Goal: Information Seeking & Learning: Learn about a topic

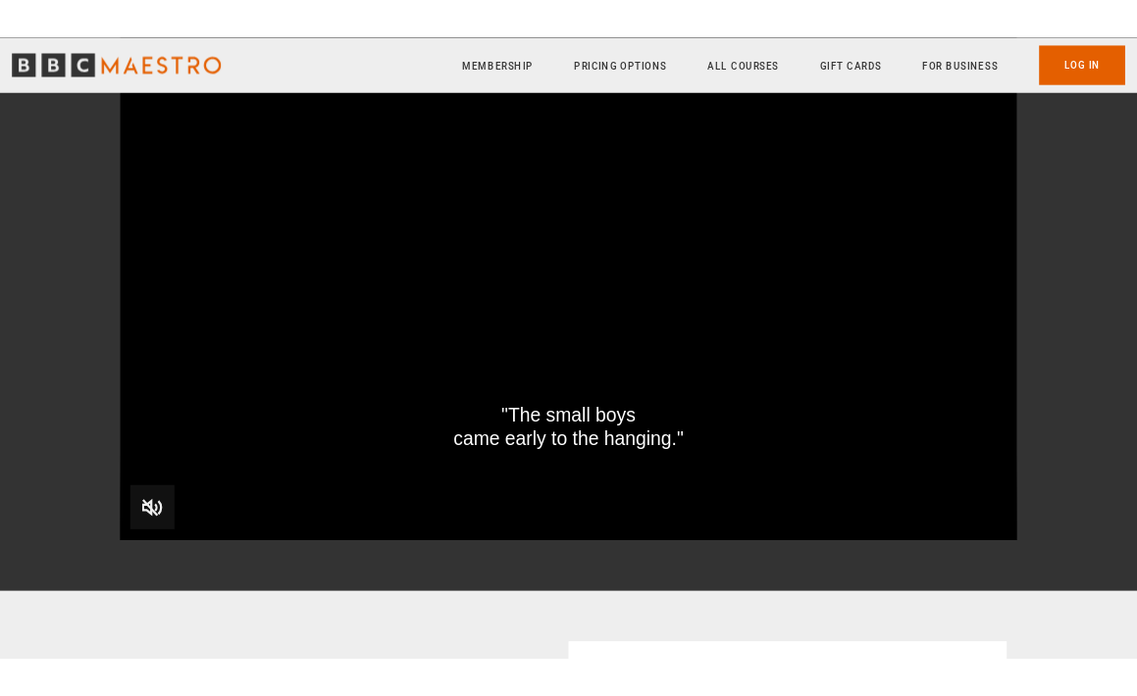
scroll to position [2309, 0]
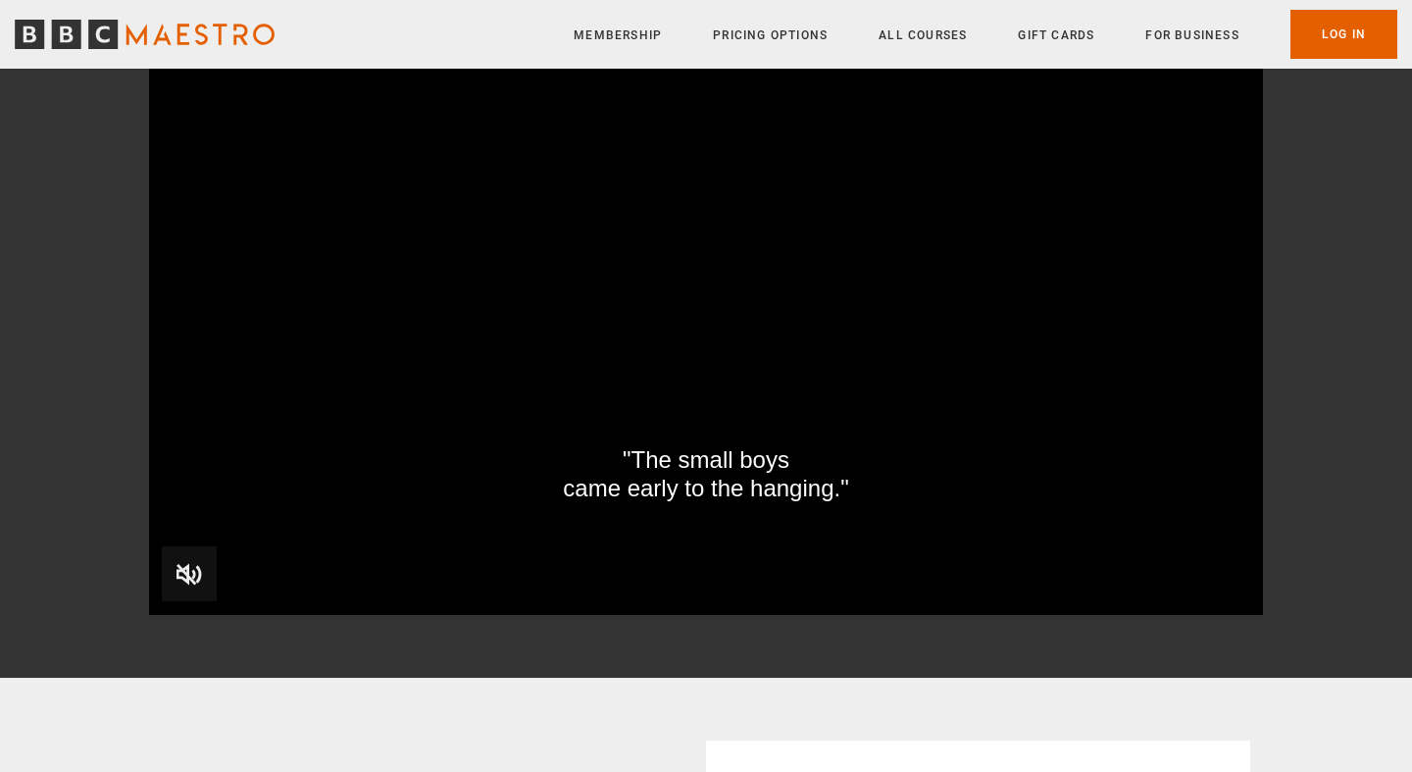
click at [537, 391] on video "Video Player" at bounding box center [706, 301] width 1114 height 627
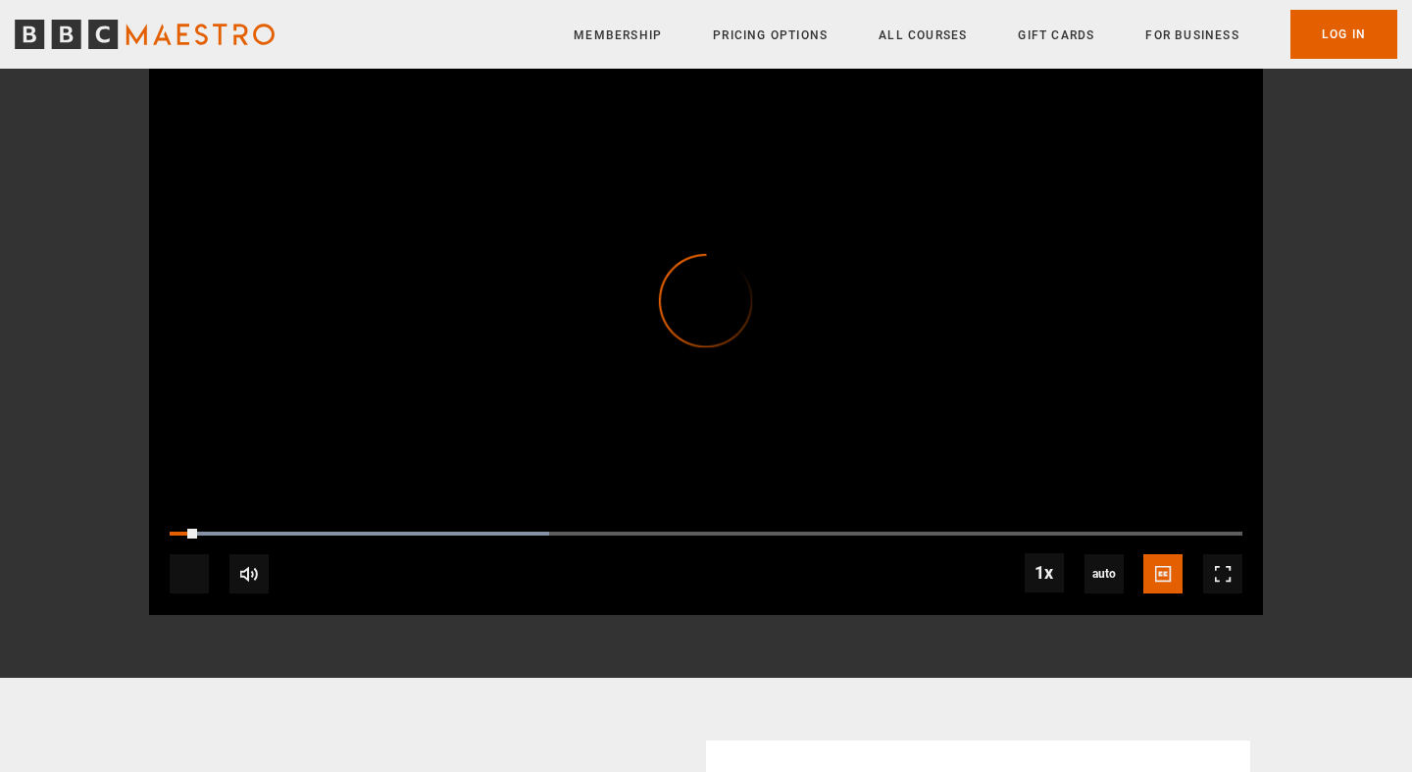
drag, startPoint x: 197, startPoint y: 530, endPoint x: 148, endPoint y: 530, distance: 49.0
click at [148, 530] on div "Writing Bestselling Fiction course trailer Video Player is loading. Play BBC Ma…" at bounding box center [706, 247] width 1263 height 735
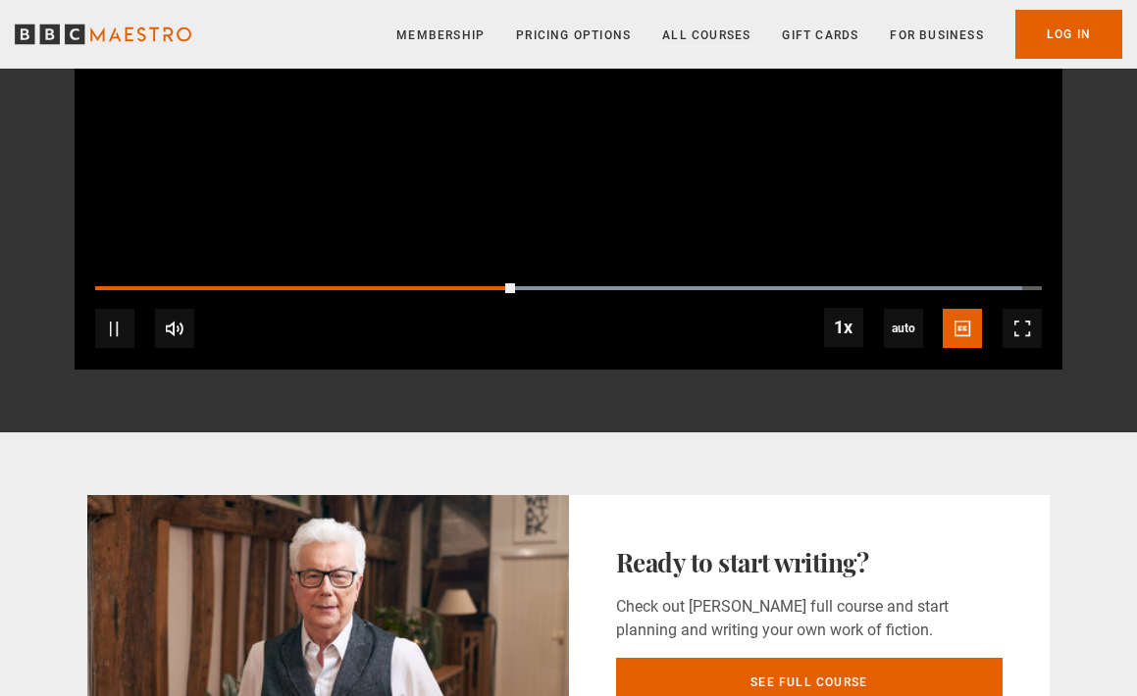
click at [707, 32] on link "All Courses" at bounding box center [706, 35] width 88 height 20
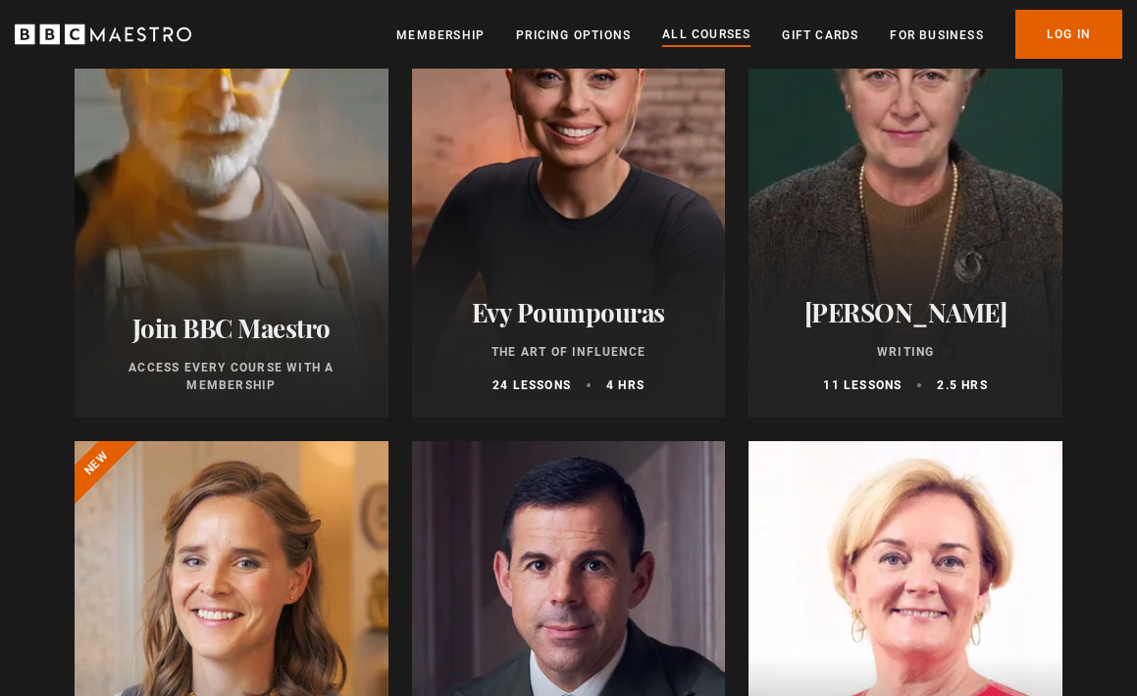
scroll to position [469, 0]
click at [648, 250] on div at bounding box center [569, 181] width 314 height 471
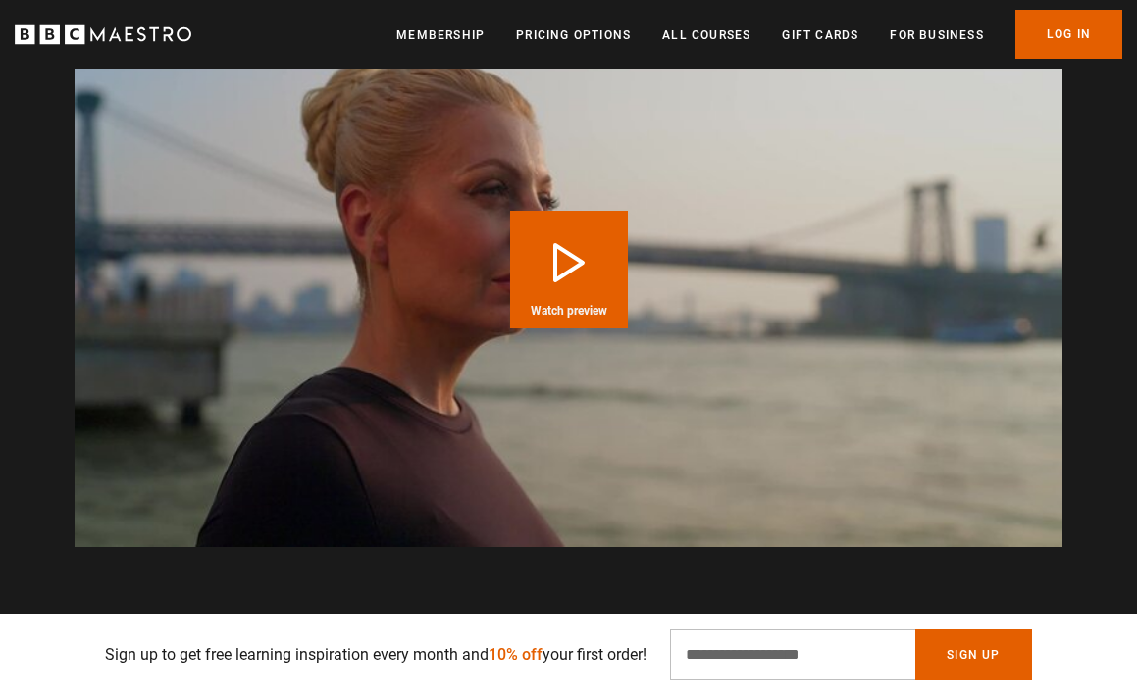
scroll to position [2666, 0]
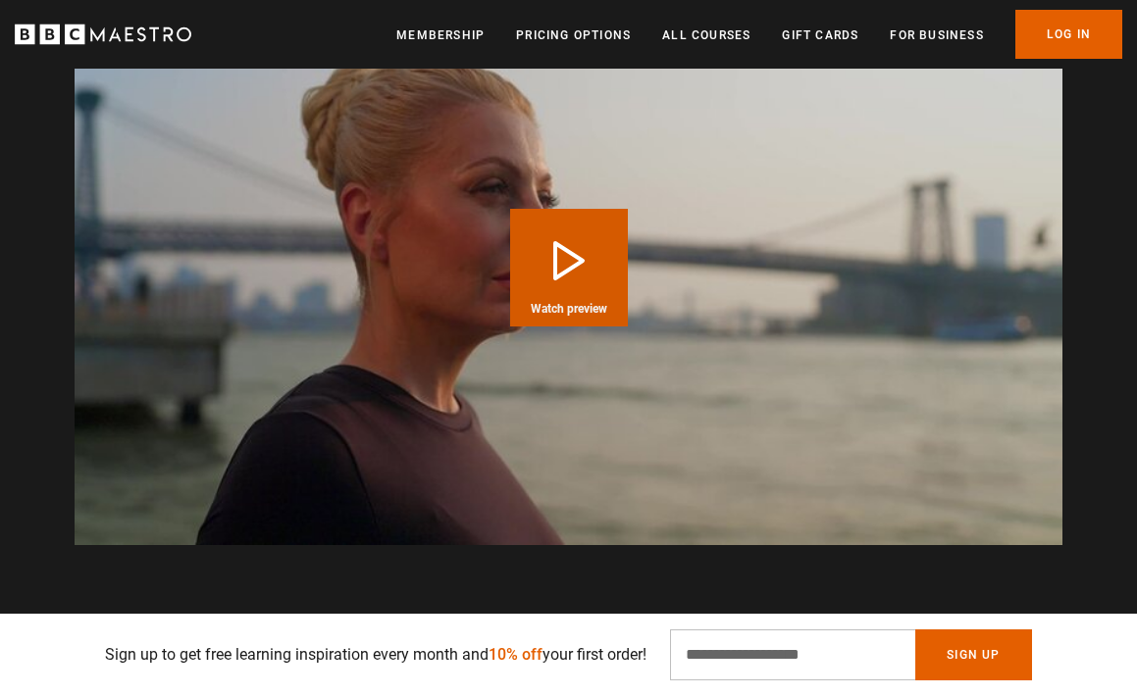
click at [562, 252] on button "Play Course overview for The Art of Influence with Evy Poumpouras Watch preview" at bounding box center [569, 268] width 118 height 118
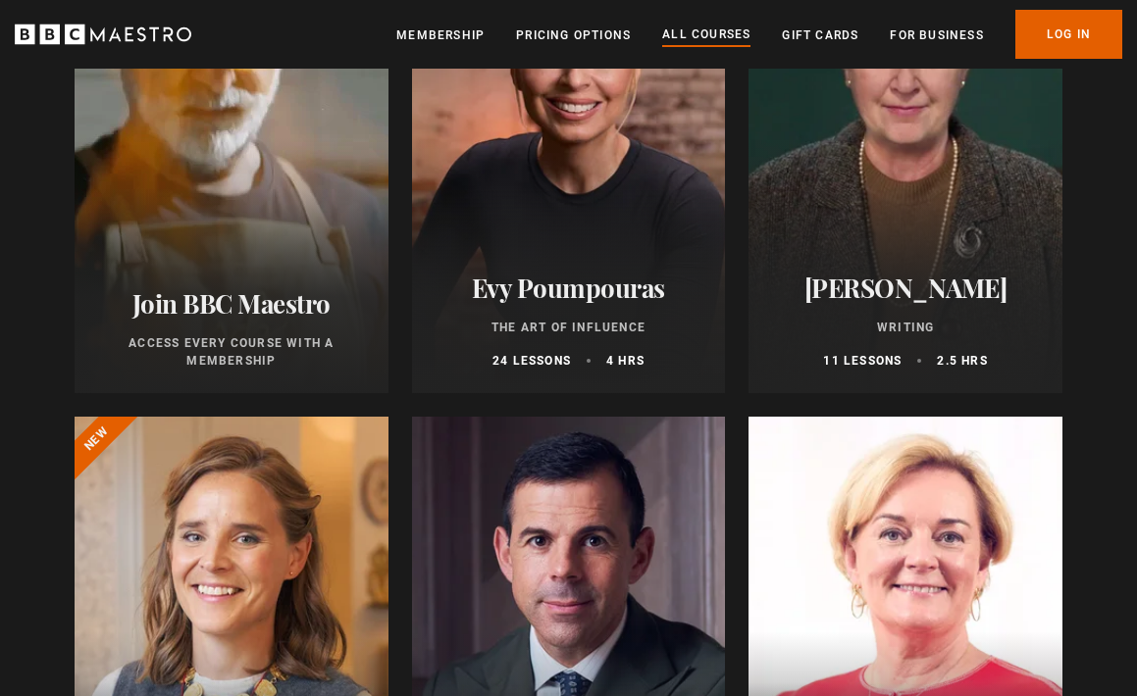
scroll to position [494, 0]
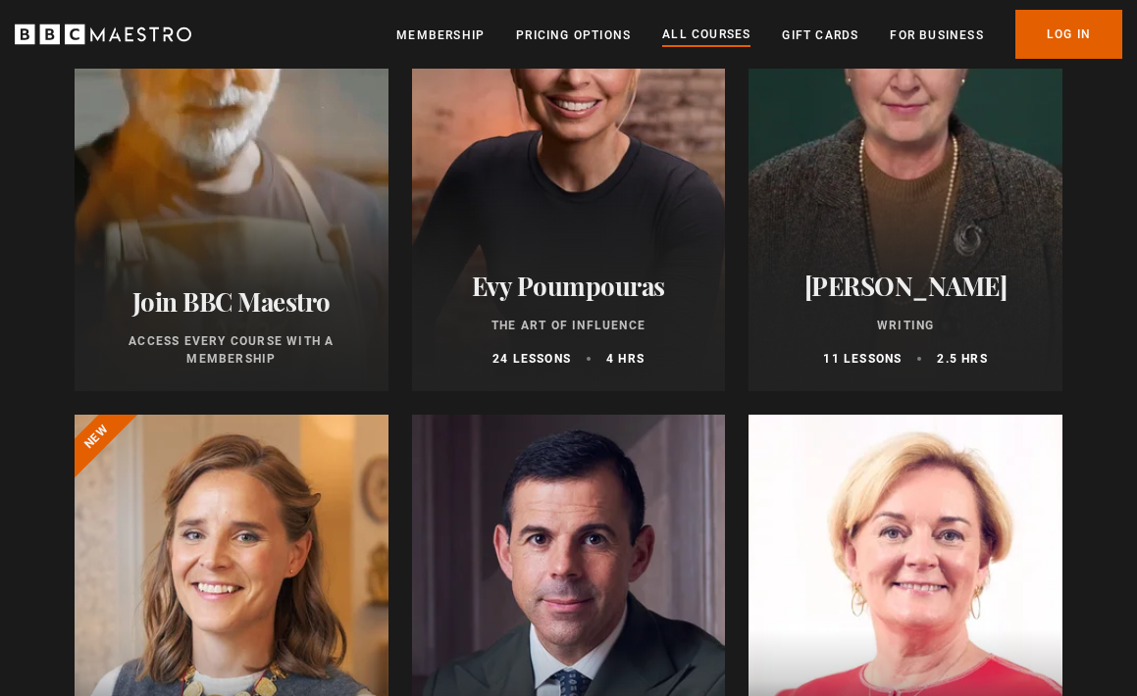
click at [941, 278] on h2 "Agatha Christie" at bounding box center [905, 286] width 267 height 30
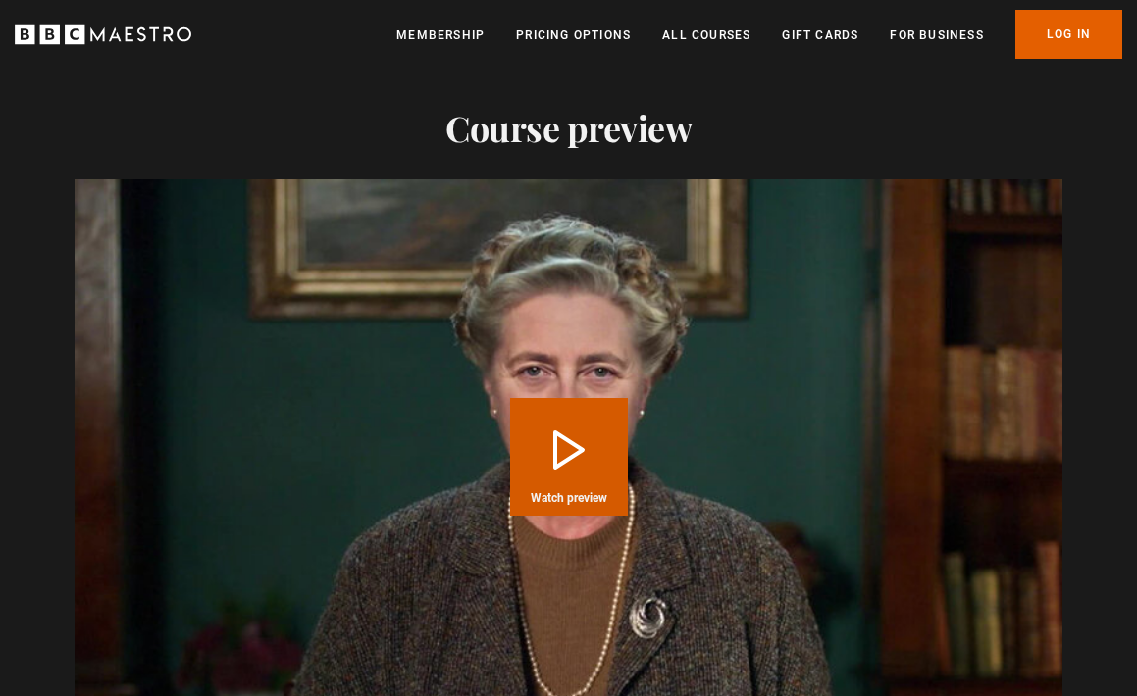
scroll to position [2511, 0]
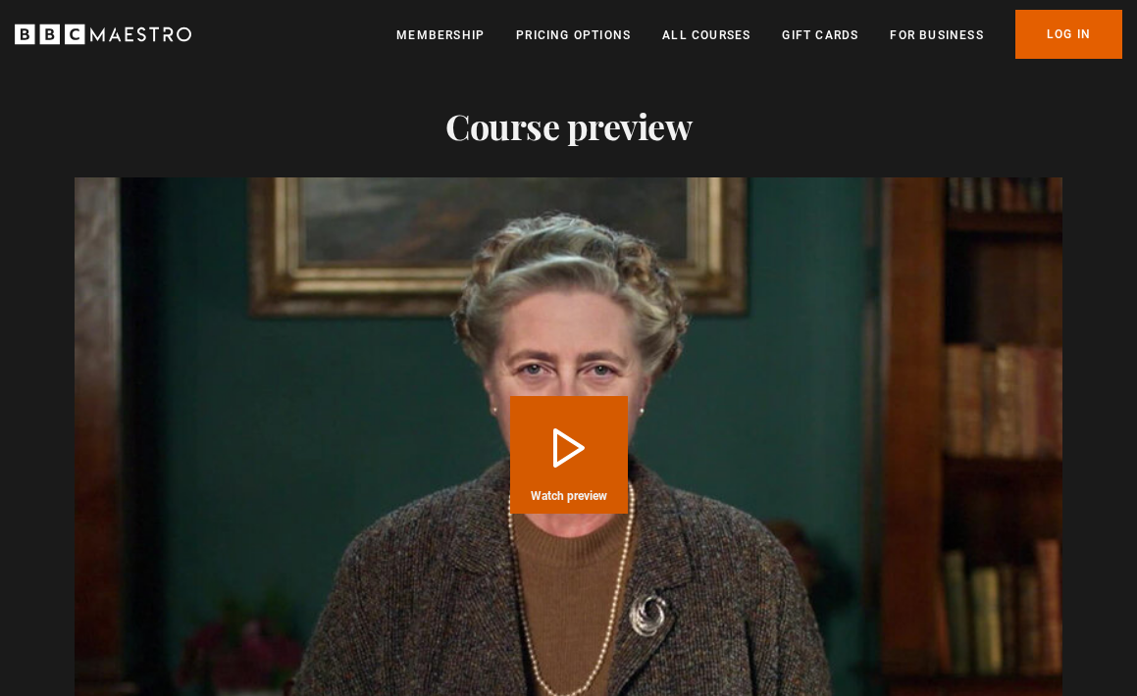
click at [568, 422] on button "Play Course overview for Writing with Agatha Christie Watch preview" at bounding box center [569, 455] width 118 height 118
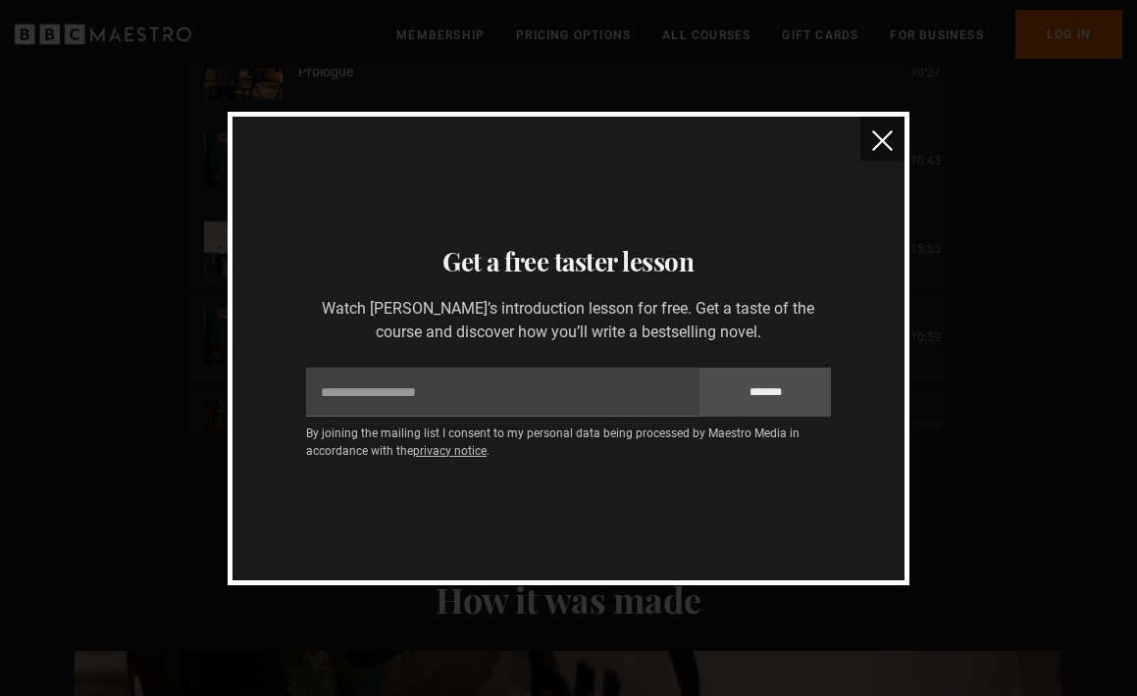
scroll to position [3403, 0]
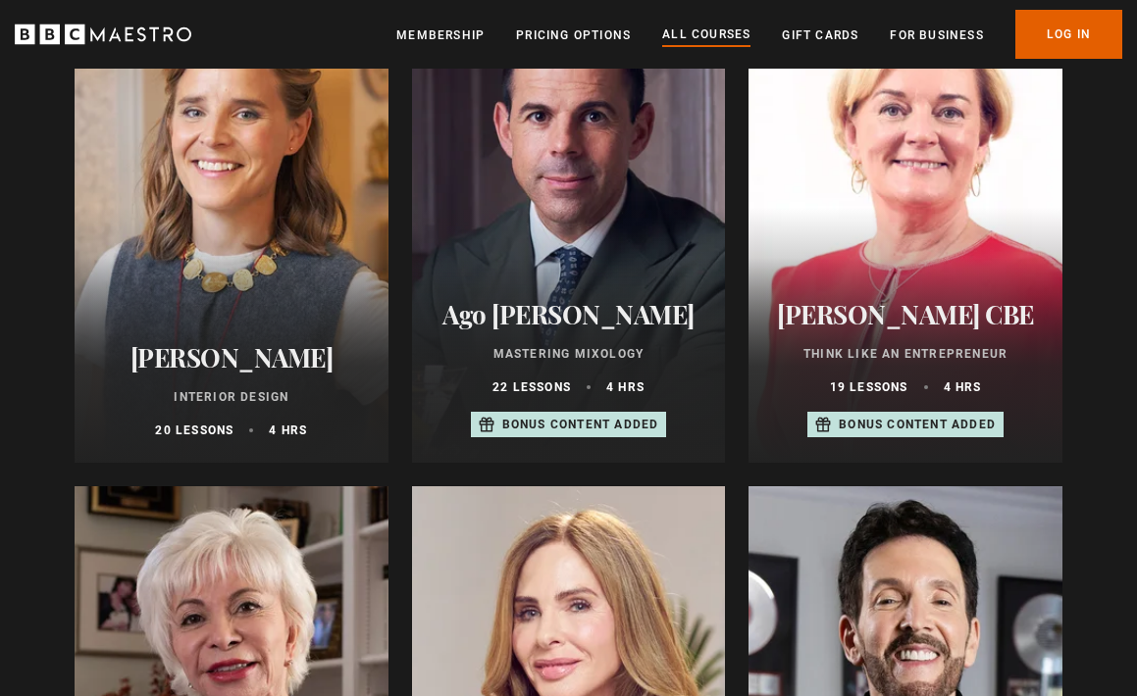
scroll to position [918, 0]
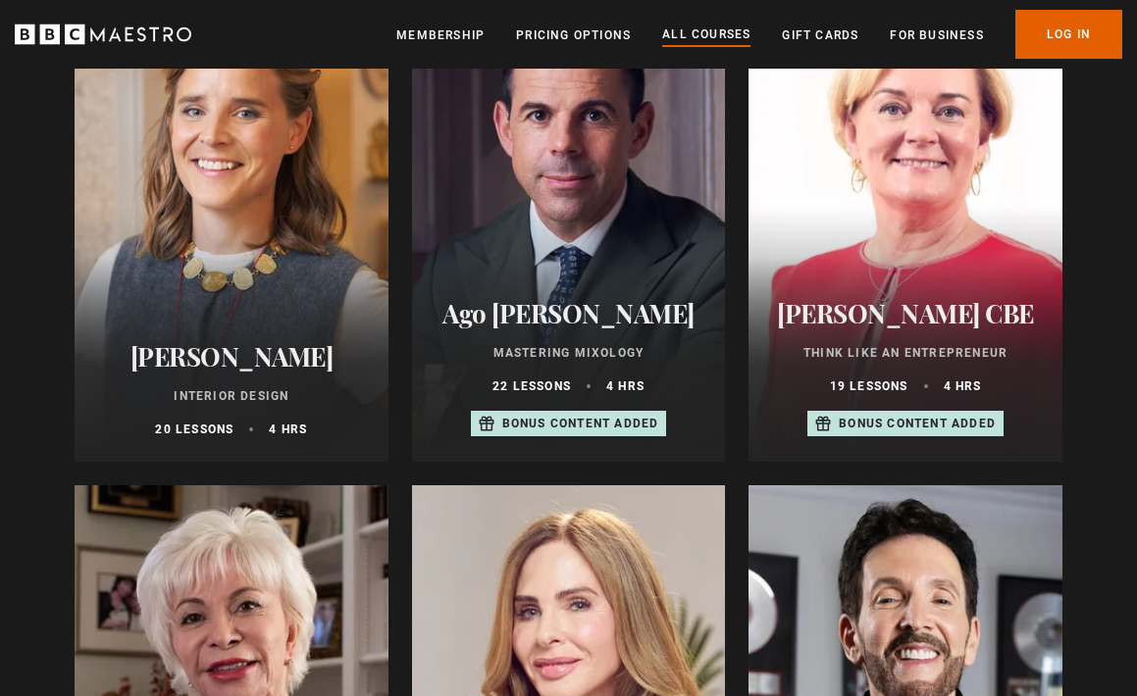
click at [300, 267] on div at bounding box center [232, 226] width 314 height 471
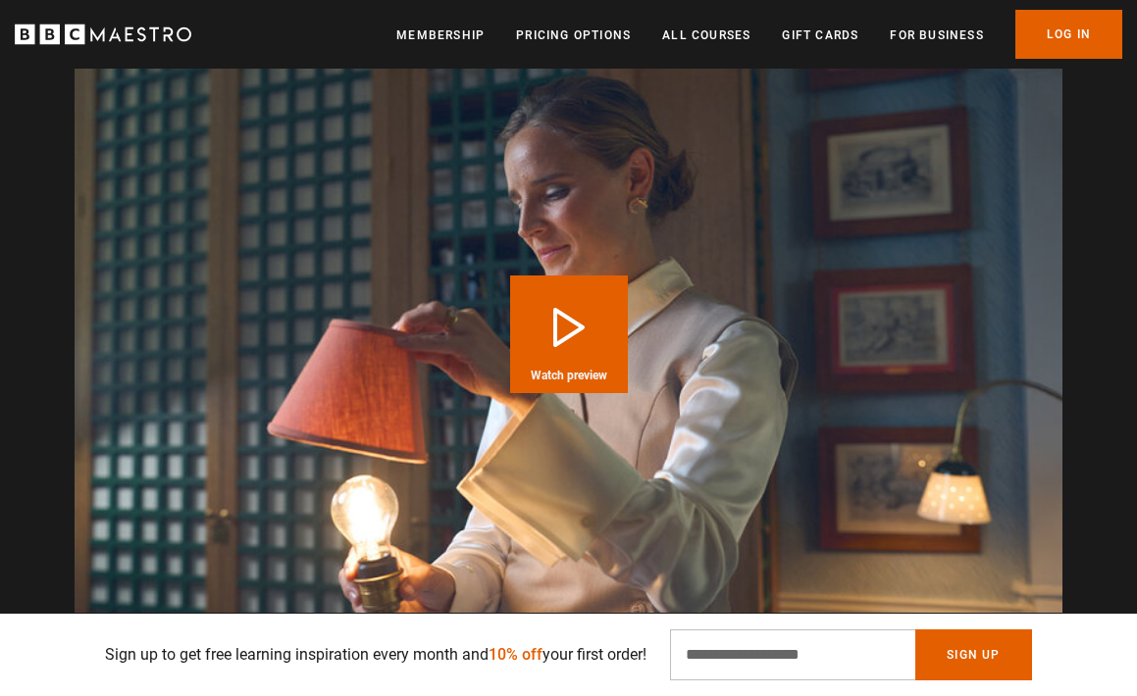
scroll to position [2637, 0]
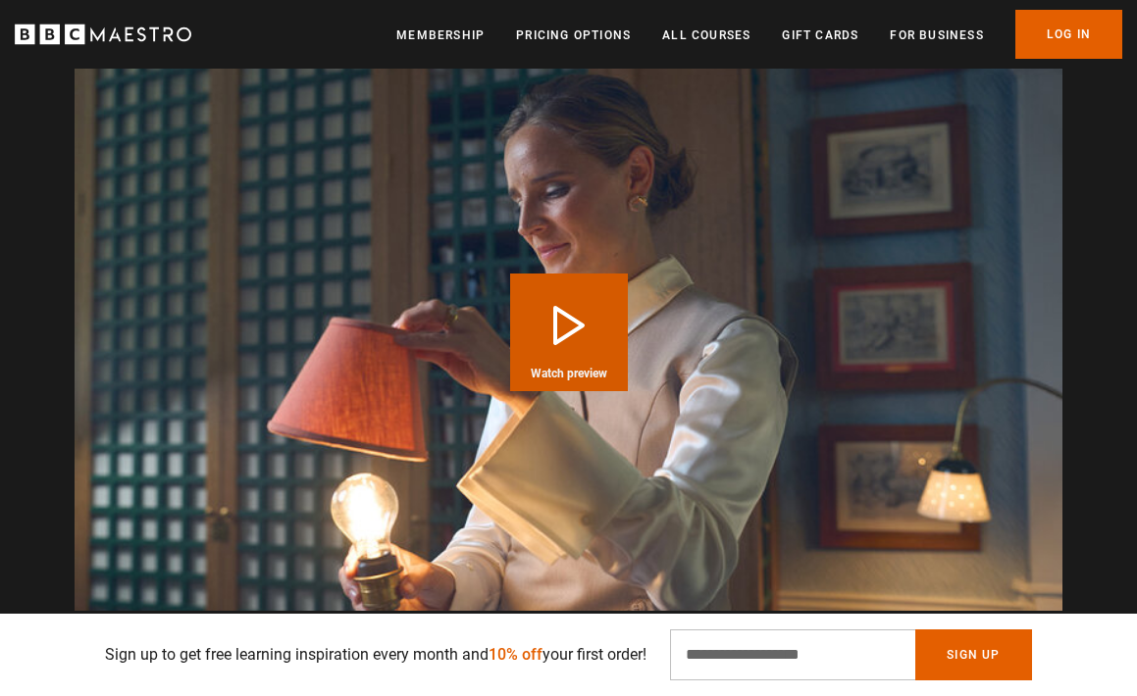
click at [559, 320] on button "Play Course overview for Interior Design with Beata Heuman Watch preview" at bounding box center [569, 333] width 118 height 118
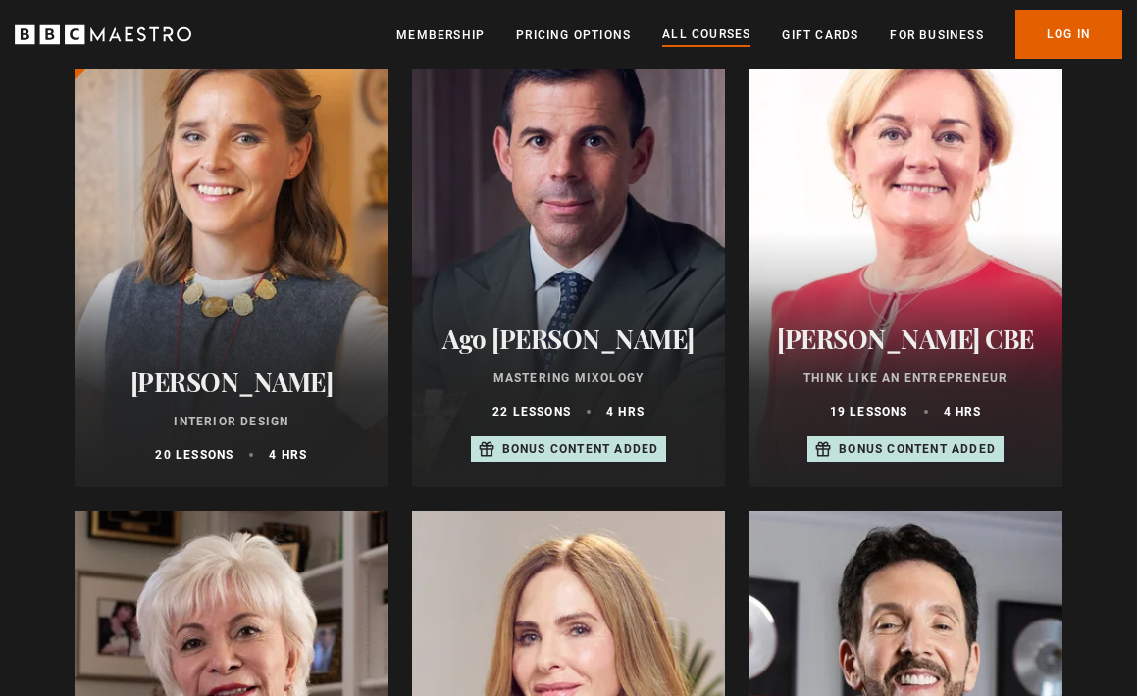
scroll to position [893, 0]
click at [980, 256] on div at bounding box center [905, 251] width 314 height 471
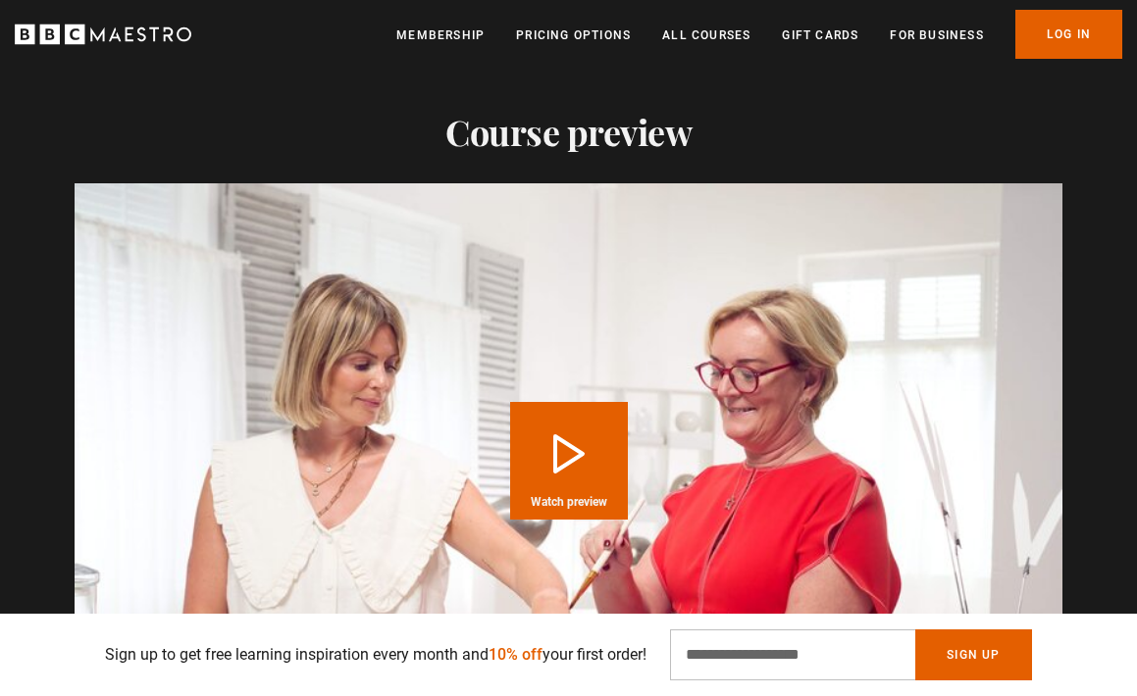
scroll to position [2615, 0]
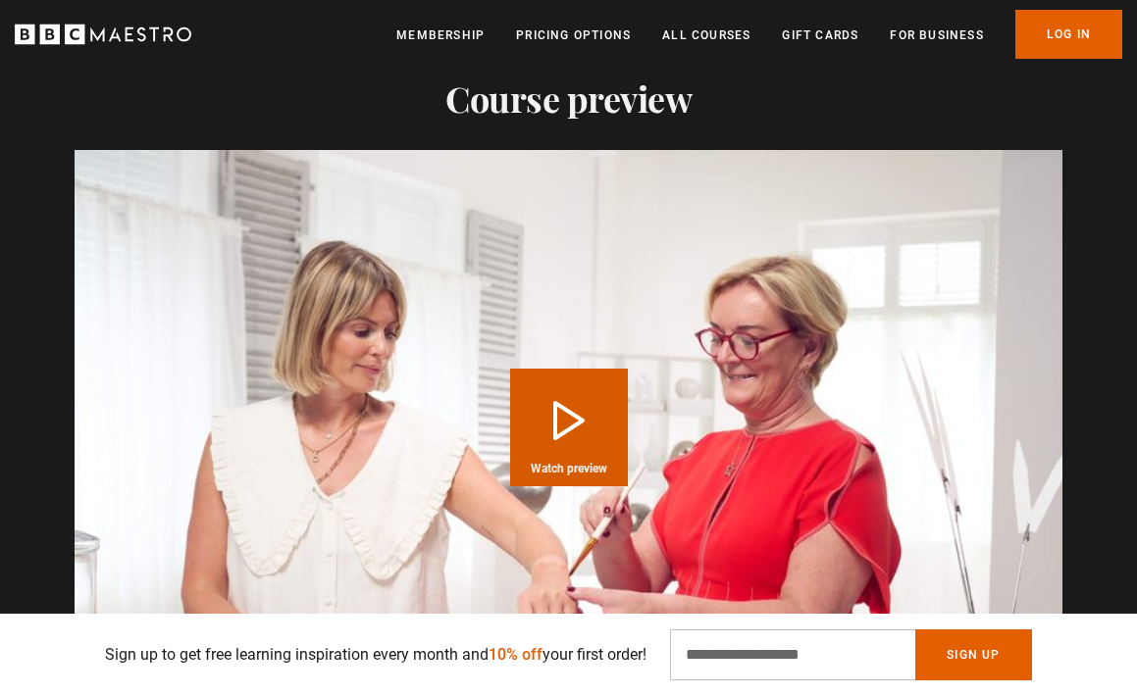
click at [554, 369] on button "Play Course overview for Think Like an Entrepreneur with Jo Malone CBE Watch pr…" at bounding box center [569, 428] width 118 height 118
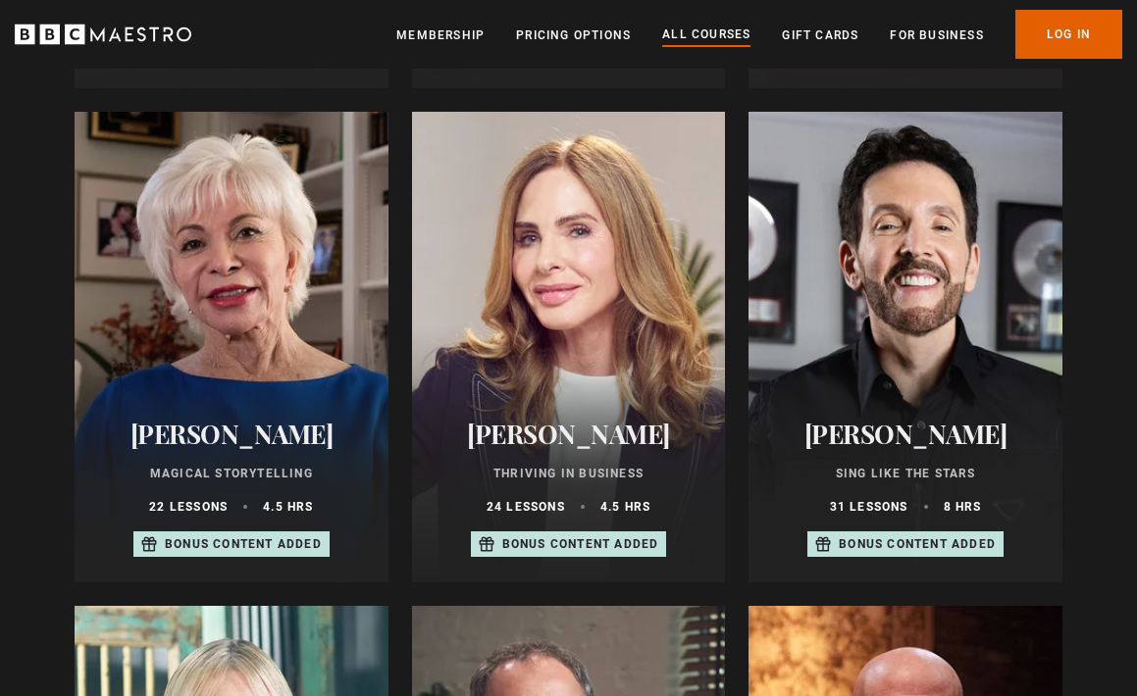
scroll to position [1302, 0]
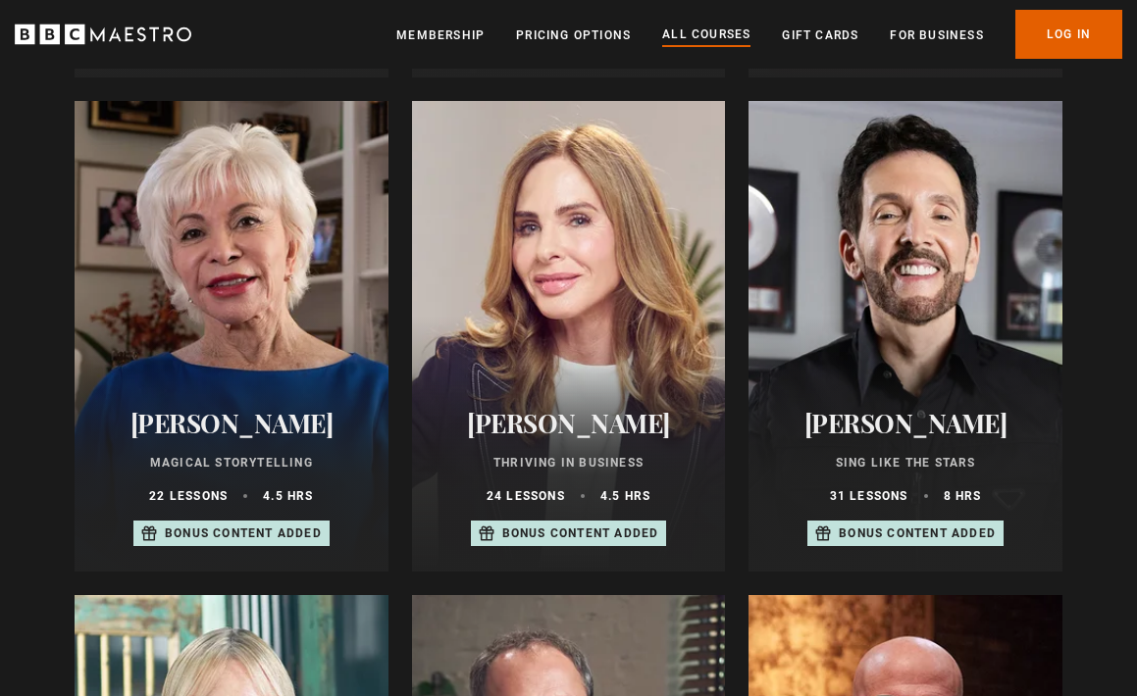
click at [439, 267] on div at bounding box center [569, 336] width 314 height 471
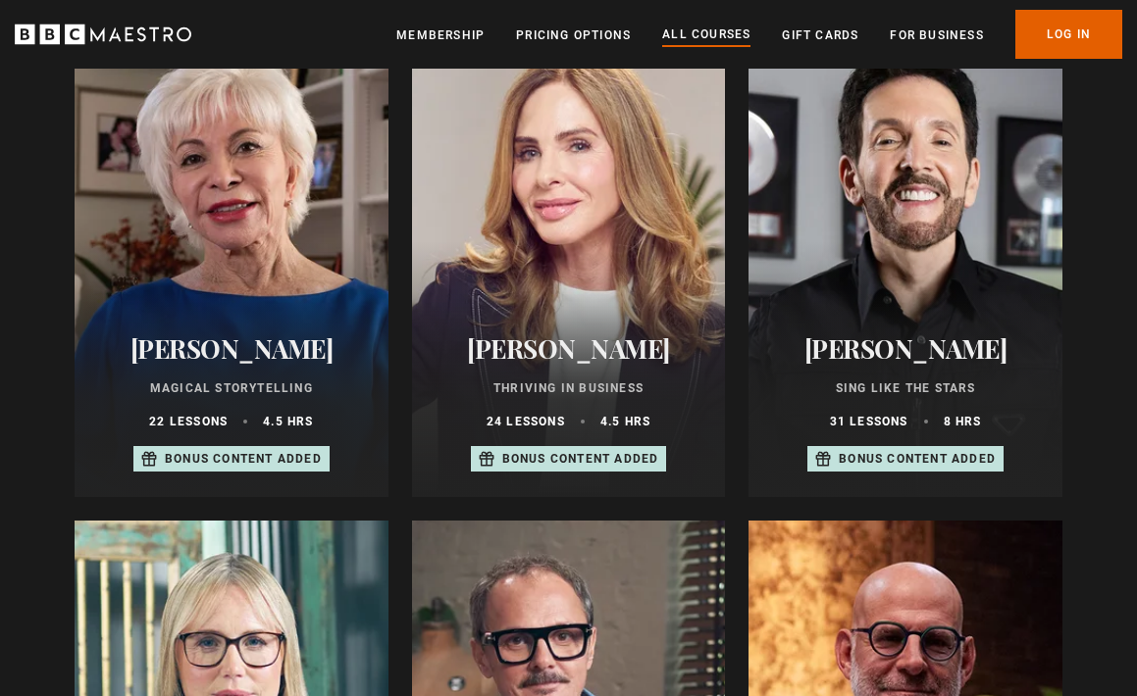
scroll to position [1378, 0]
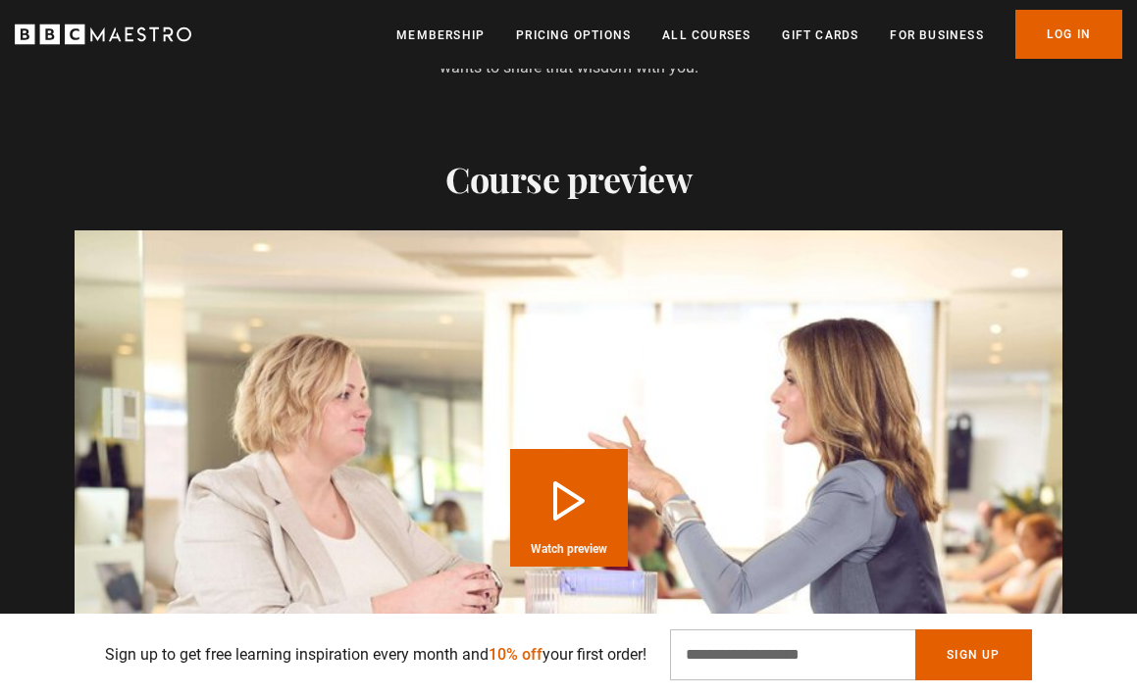
scroll to position [2348, 0]
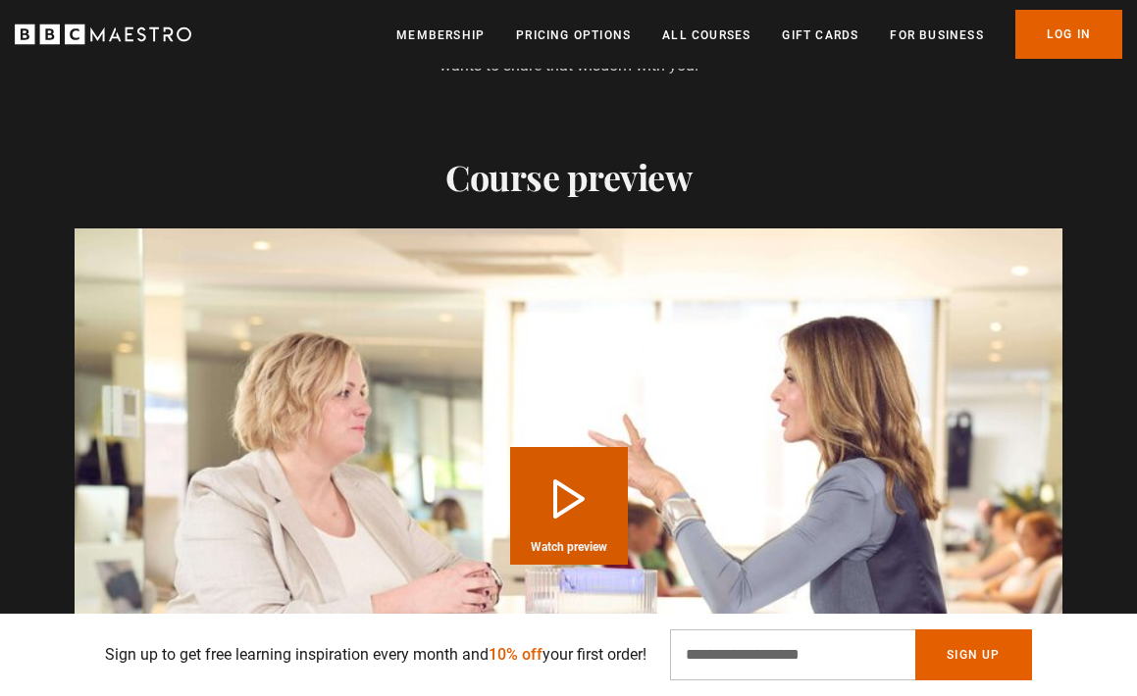
click at [566, 490] on button "Play Course overview for Thriving in Business with Trinny Woodall Watch preview" at bounding box center [569, 506] width 118 height 118
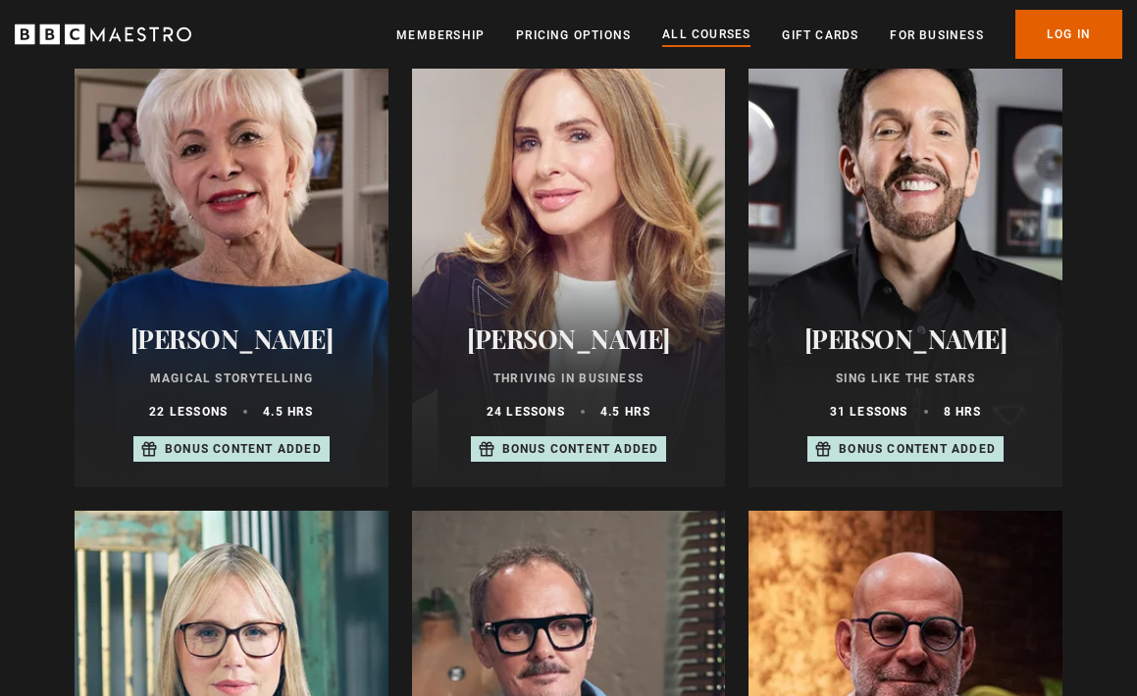
scroll to position [1386, 0]
click at [300, 297] on div at bounding box center [232, 253] width 314 height 471
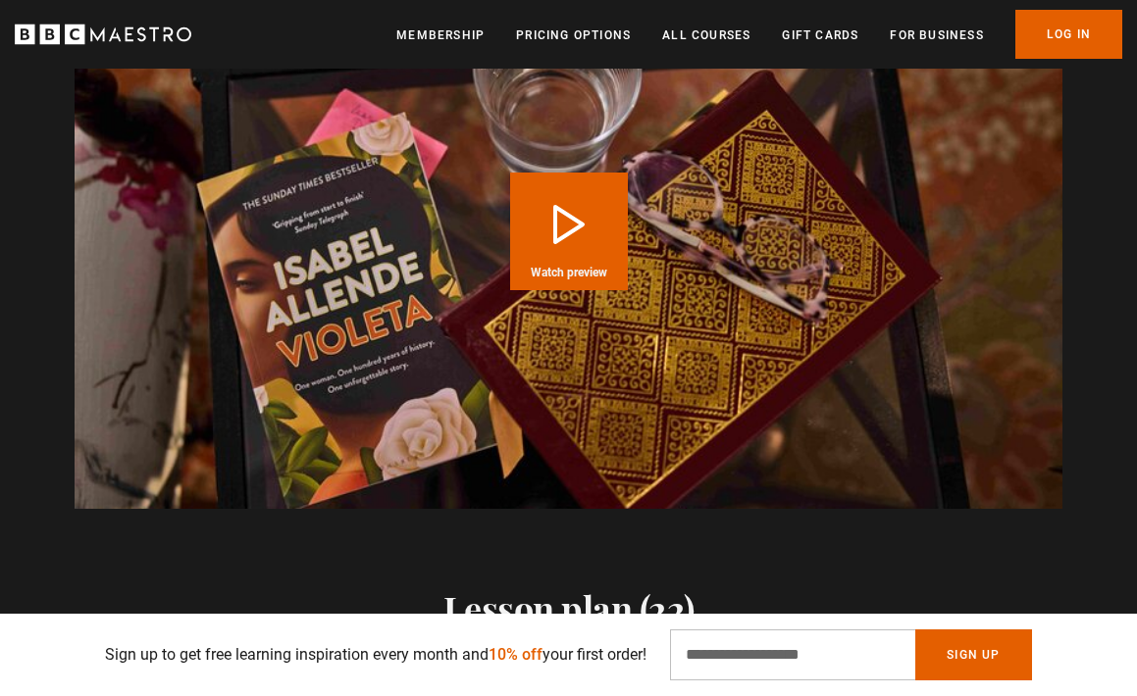
scroll to position [2730, 0]
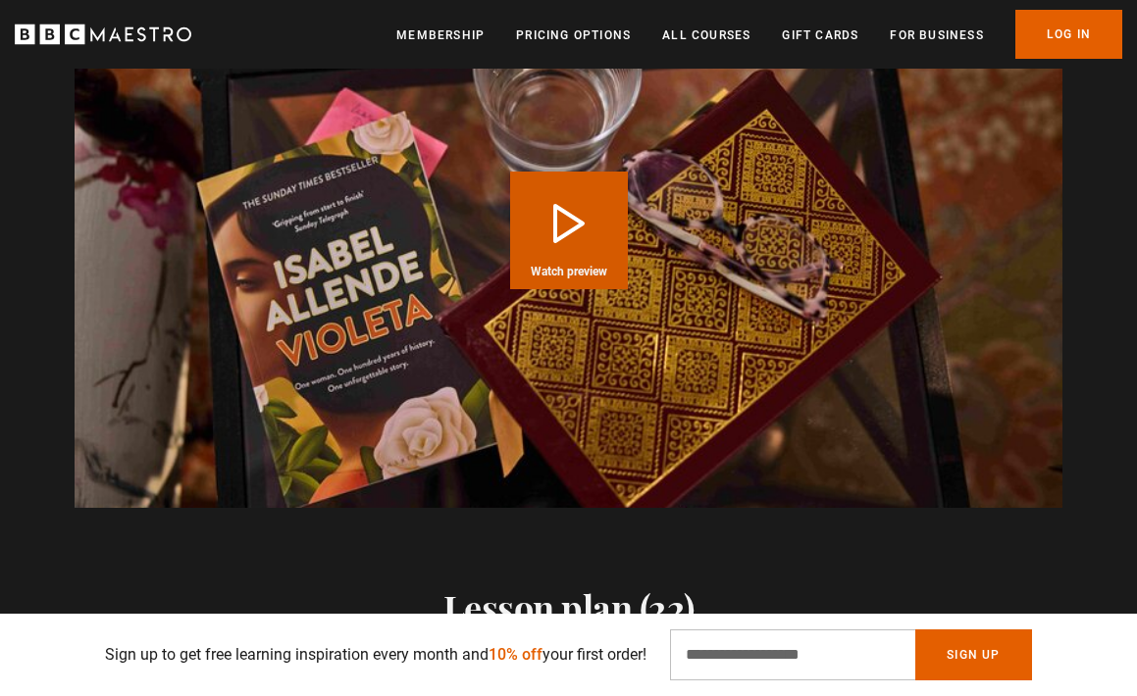
click at [565, 210] on button "Play Course overview for Magical Storytelling with Isabel Allende Watch preview" at bounding box center [569, 231] width 118 height 118
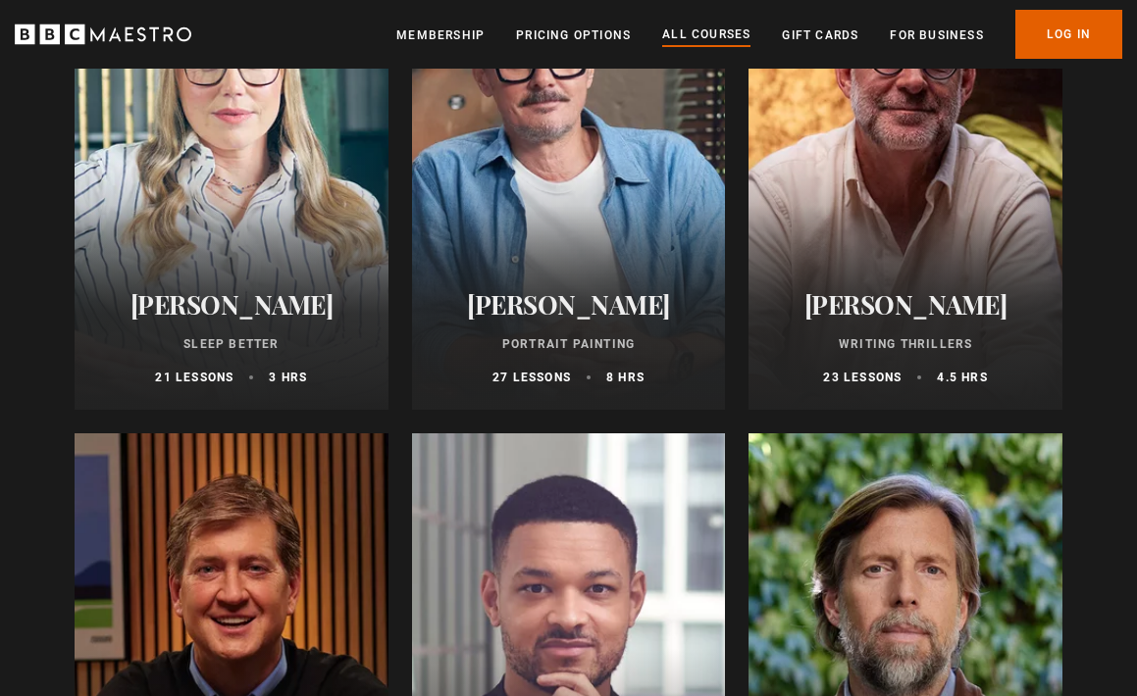
scroll to position [1963, 0]
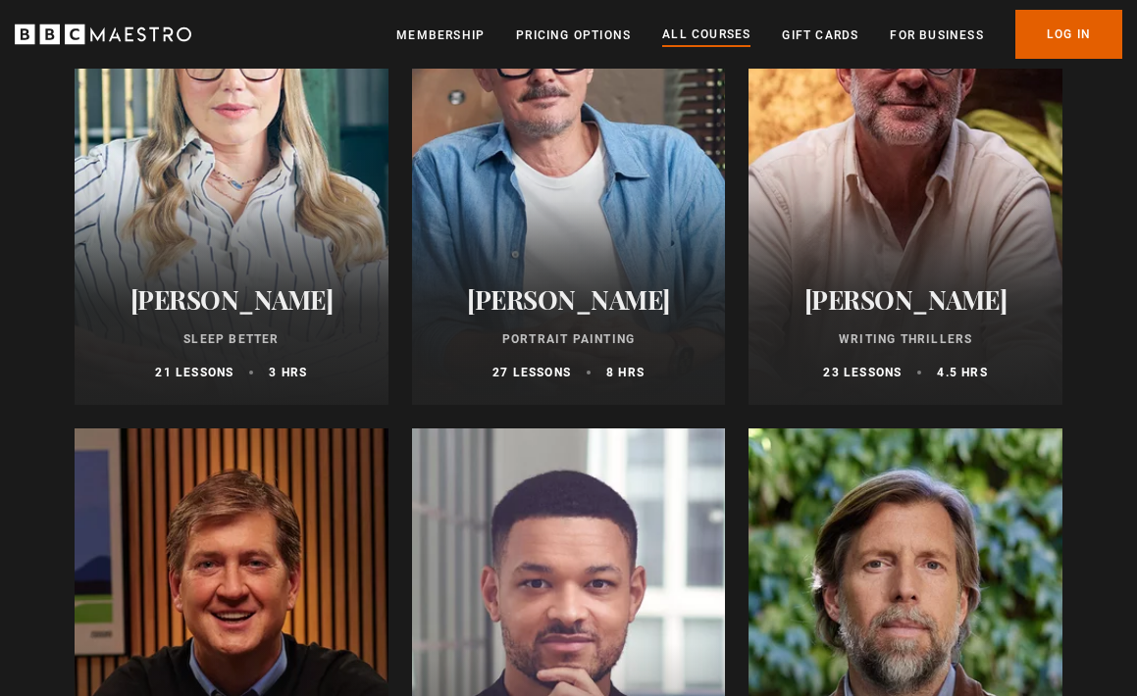
click at [910, 255] on div at bounding box center [905, 169] width 314 height 471
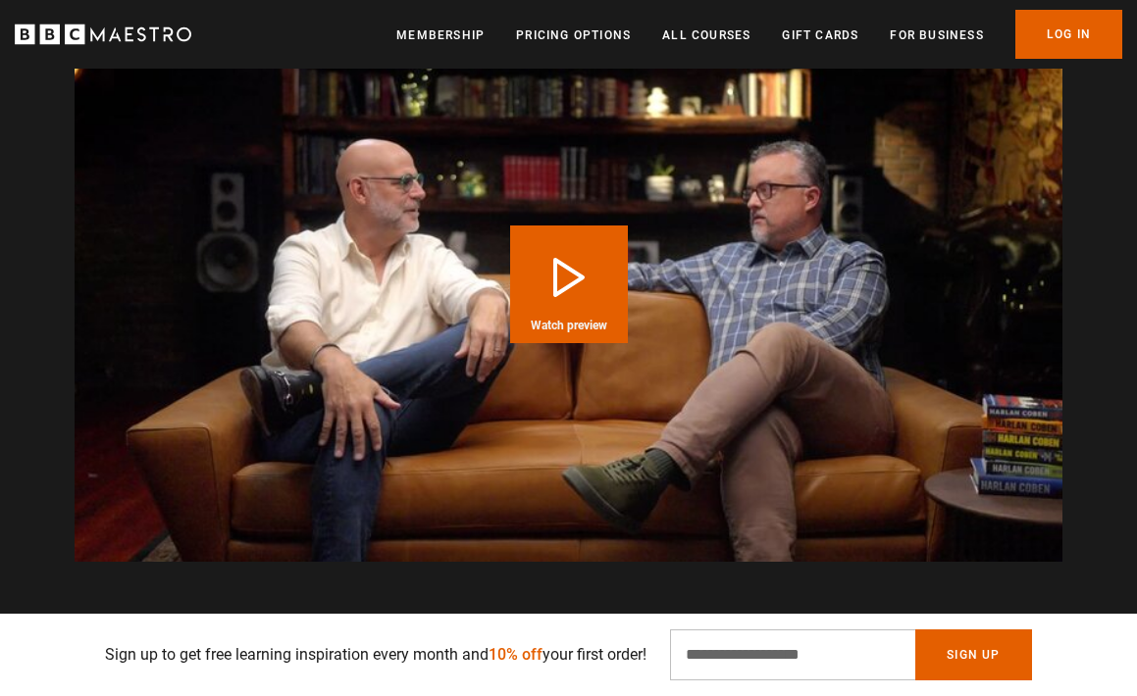
scroll to position [2679, 0]
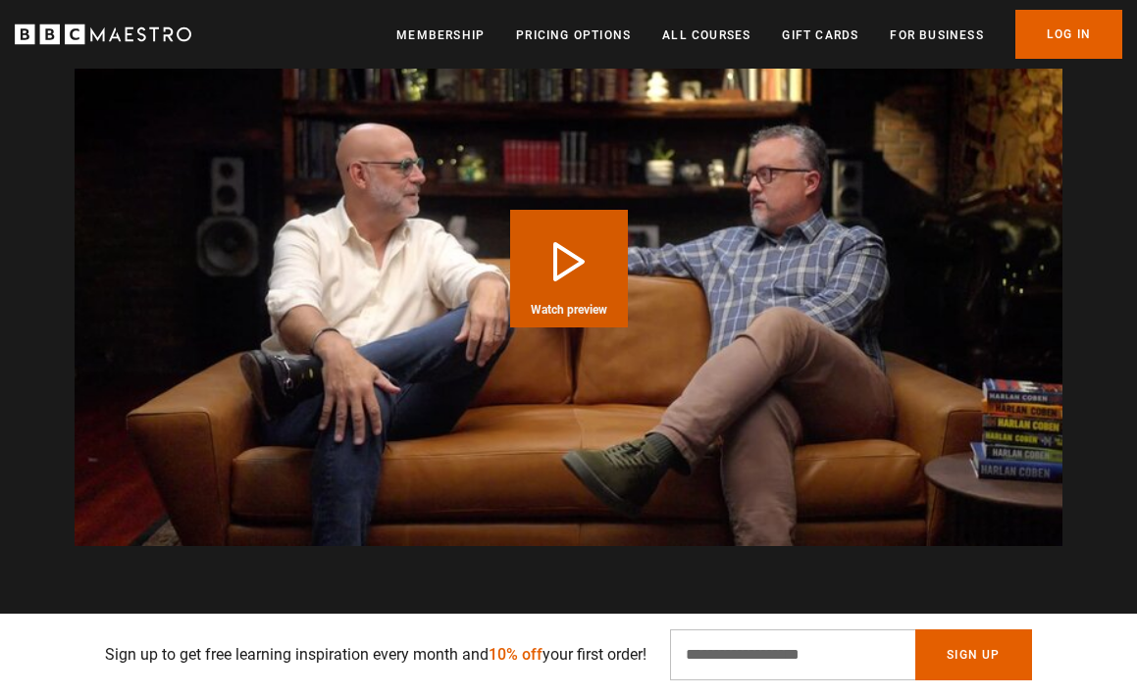
click at [566, 259] on button "Play Course overview for Writing Thrillers with Harlan Coben Watch preview" at bounding box center [569, 269] width 118 height 118
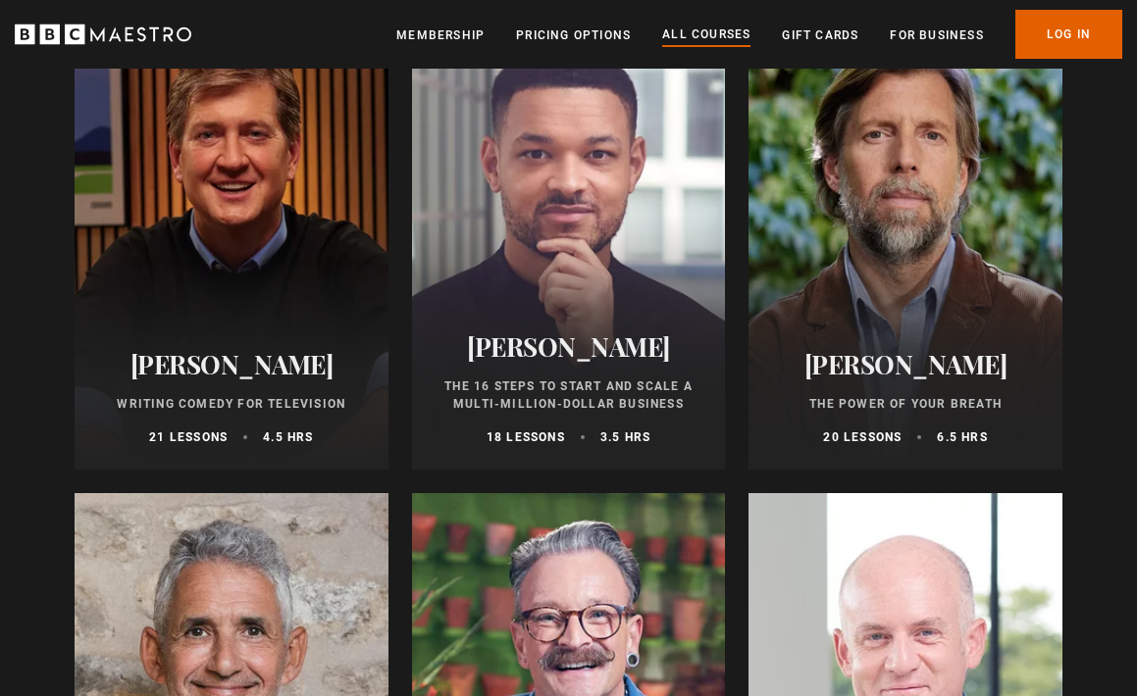
scroll to position [2395, 0]
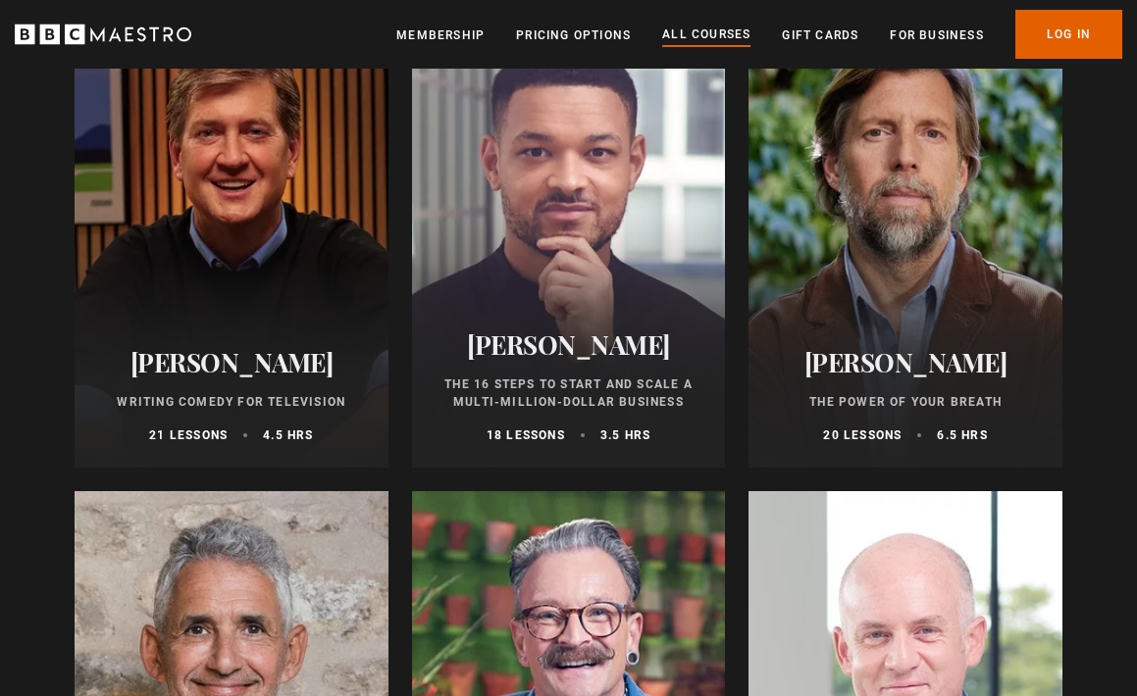
click at [597, 269] on div at bounding box center [569, 232] width 314 height 471
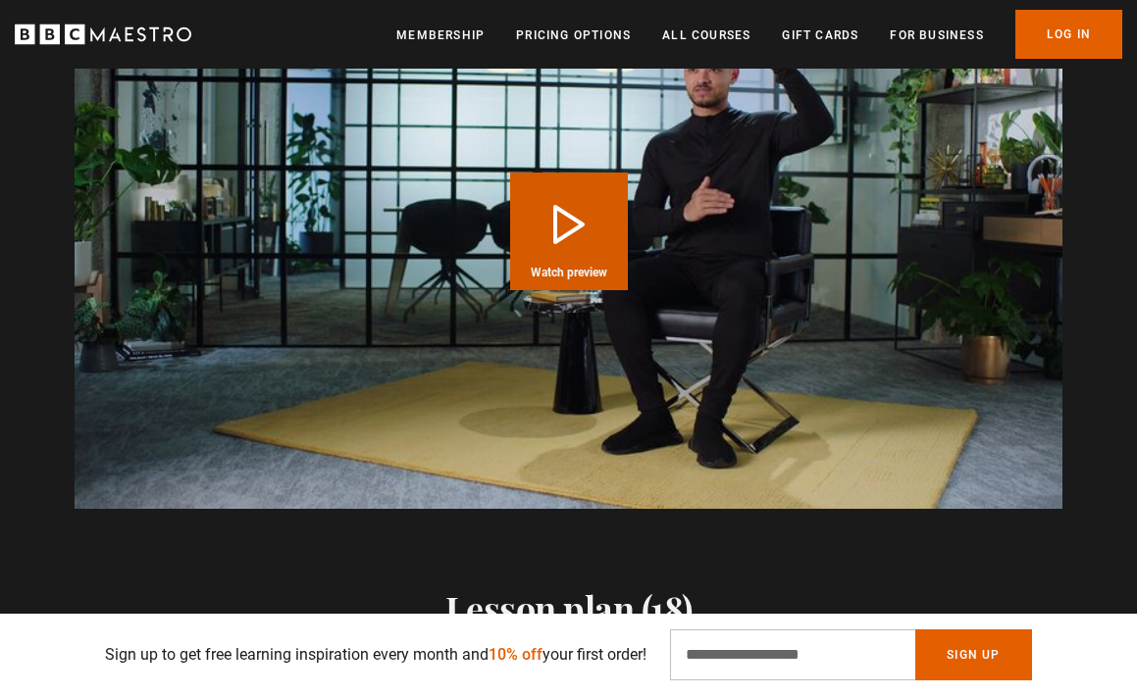
scroll to position [2637, 0]
click at [573, 219] on button "Play Course overview for The 16 Steps to Start and Scale a Multi-million-Dollar…" at bounding box center [569, 233] width 118 height 118
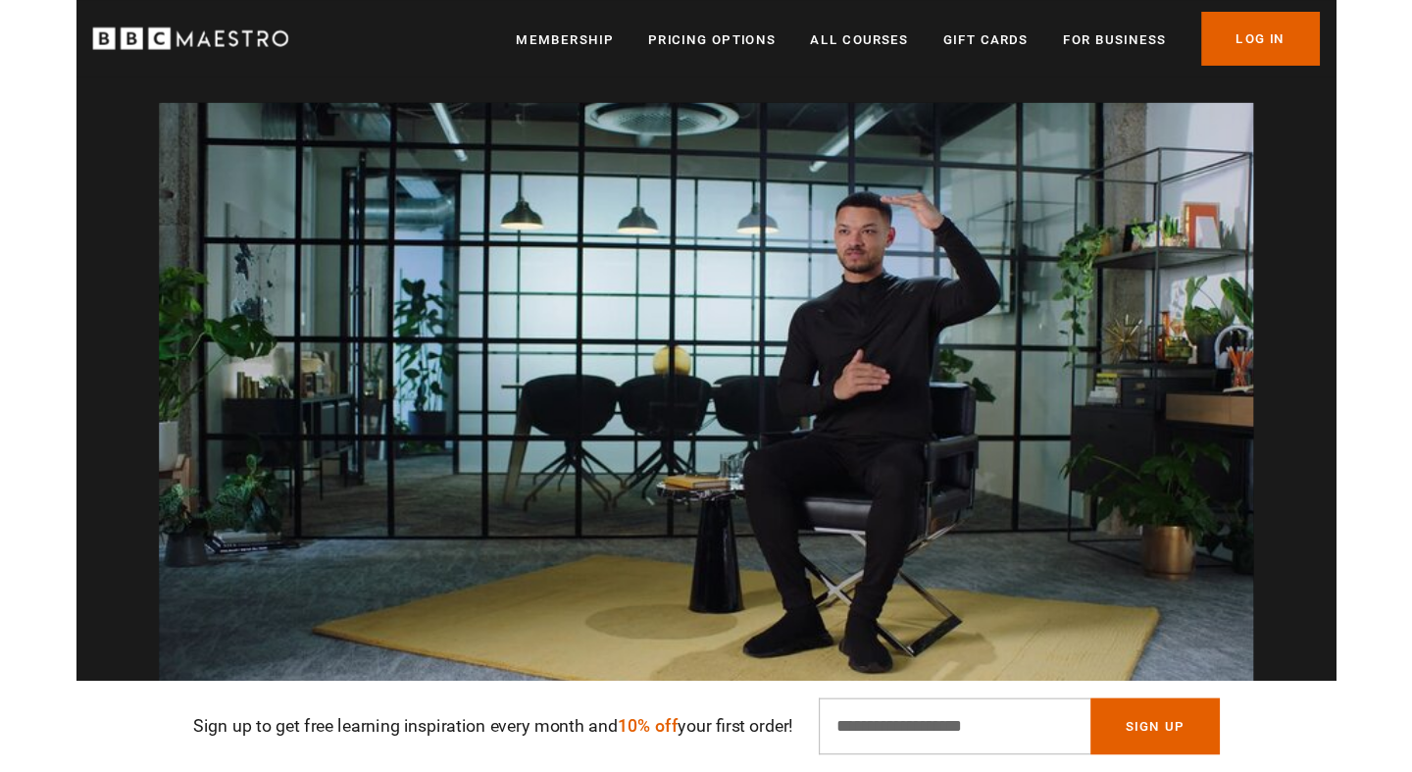
scroll to position [2496, 0]
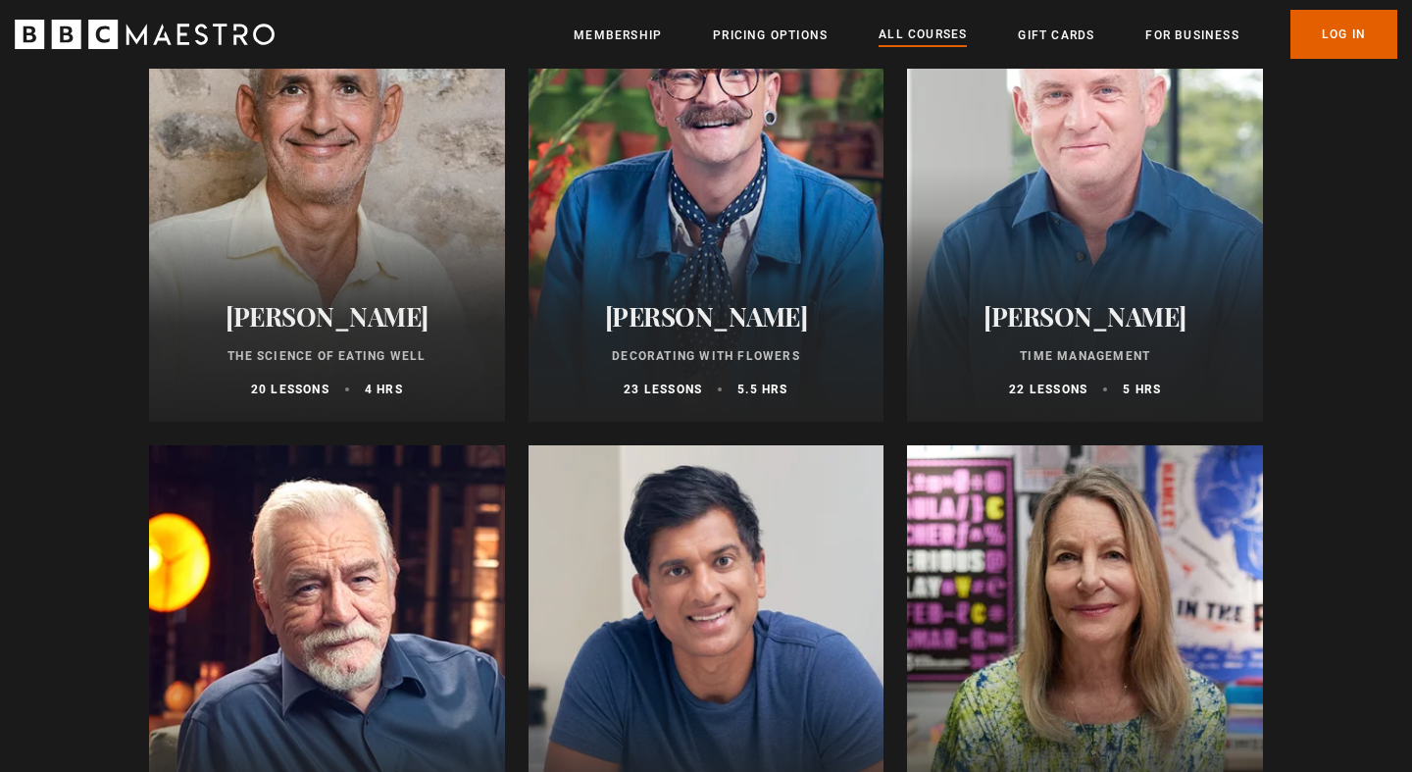
scroll to position [3016, 0]
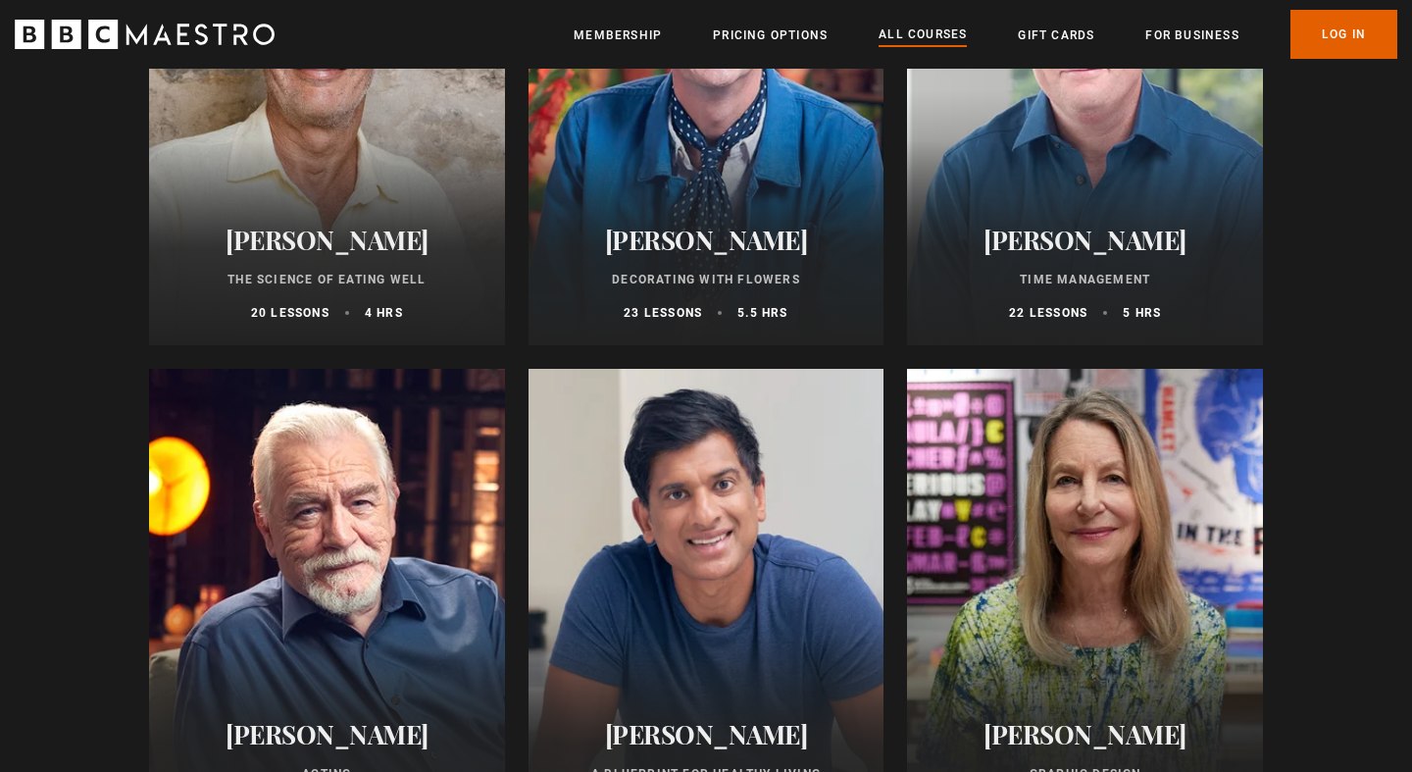
click at [1045, 203] on div "Oliver Burkeman Time Management 22 lessons 5 hrs" at bounding box center [1085, 273] width 356 height 144
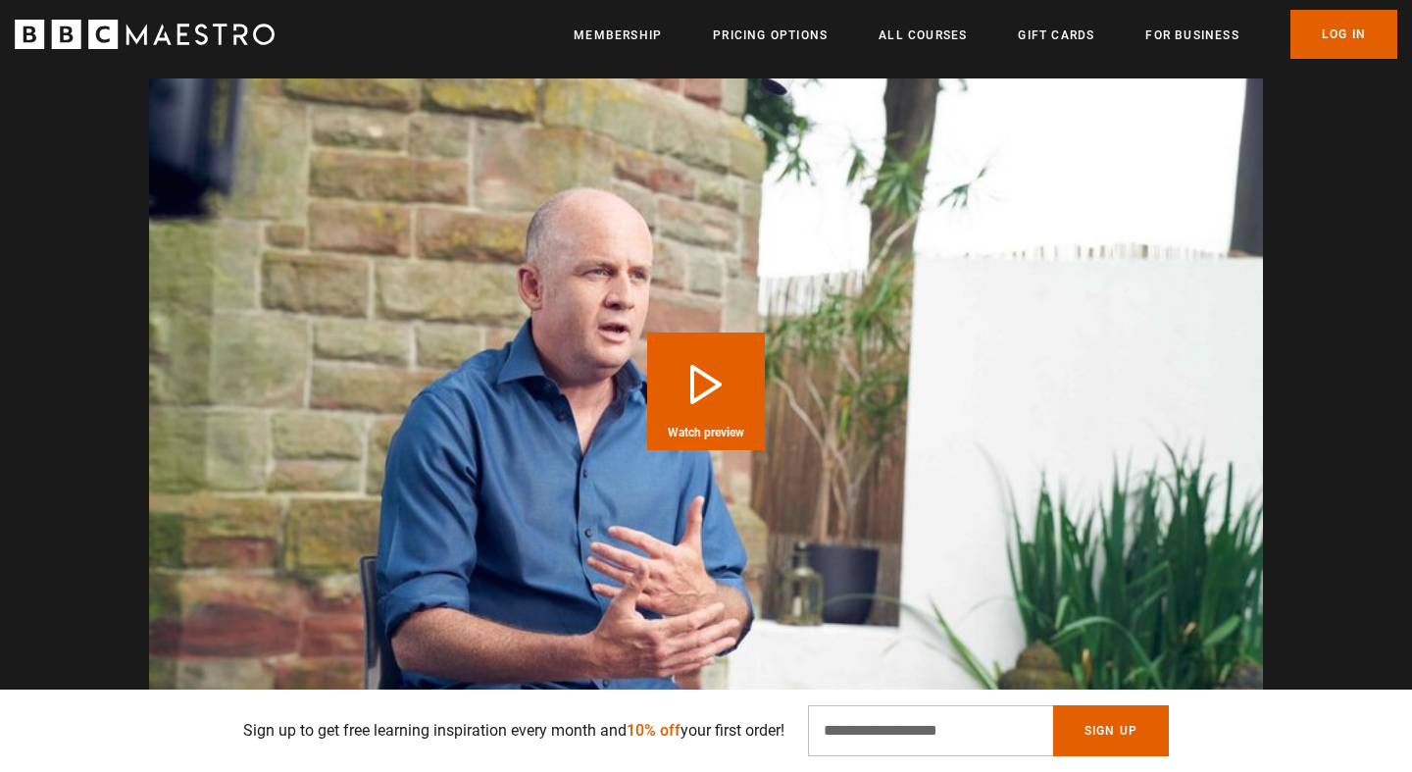
scroll to position [2603, 0]
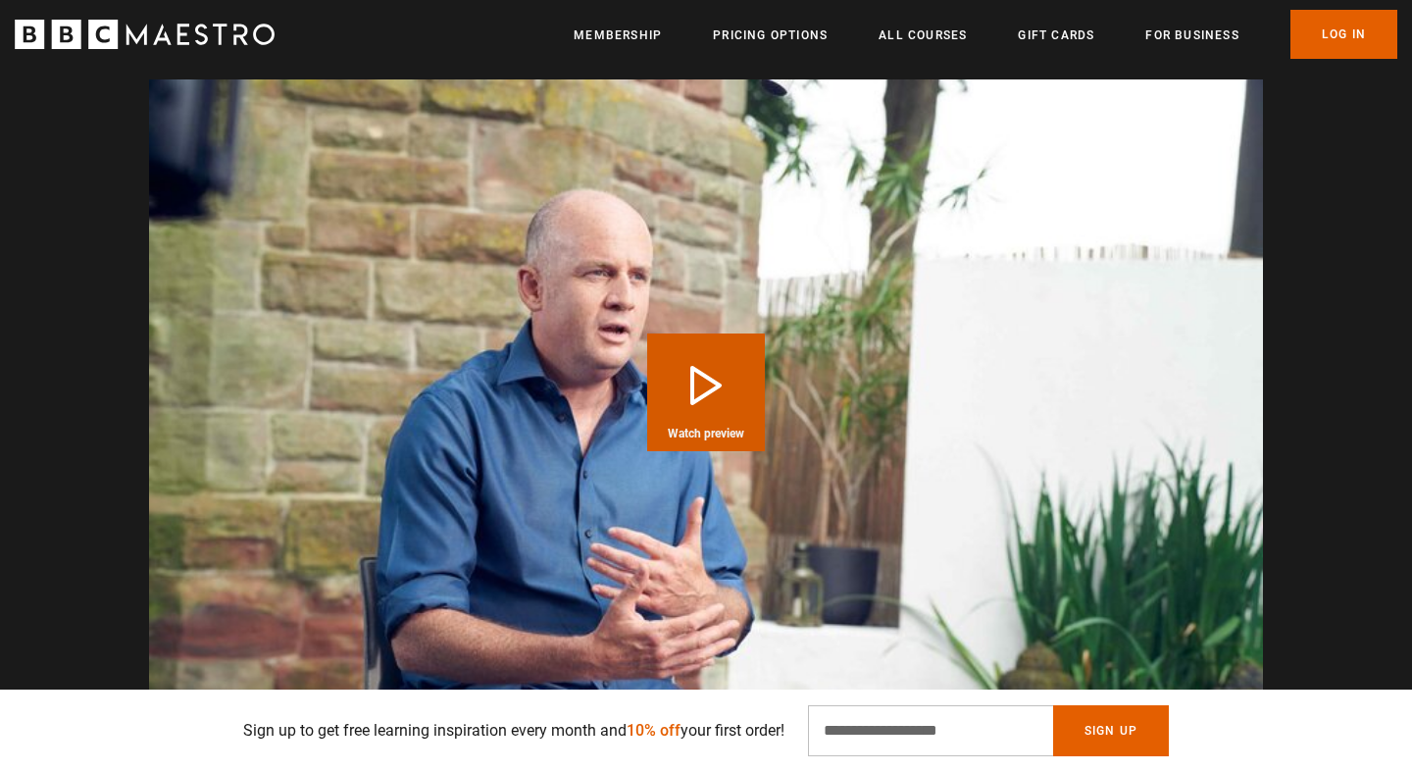
click at [718, 408] on button "Play Course overview for Time Management with Oliver Burkeman Watch preview" at bounding box center [706, 392] width 118 height 118
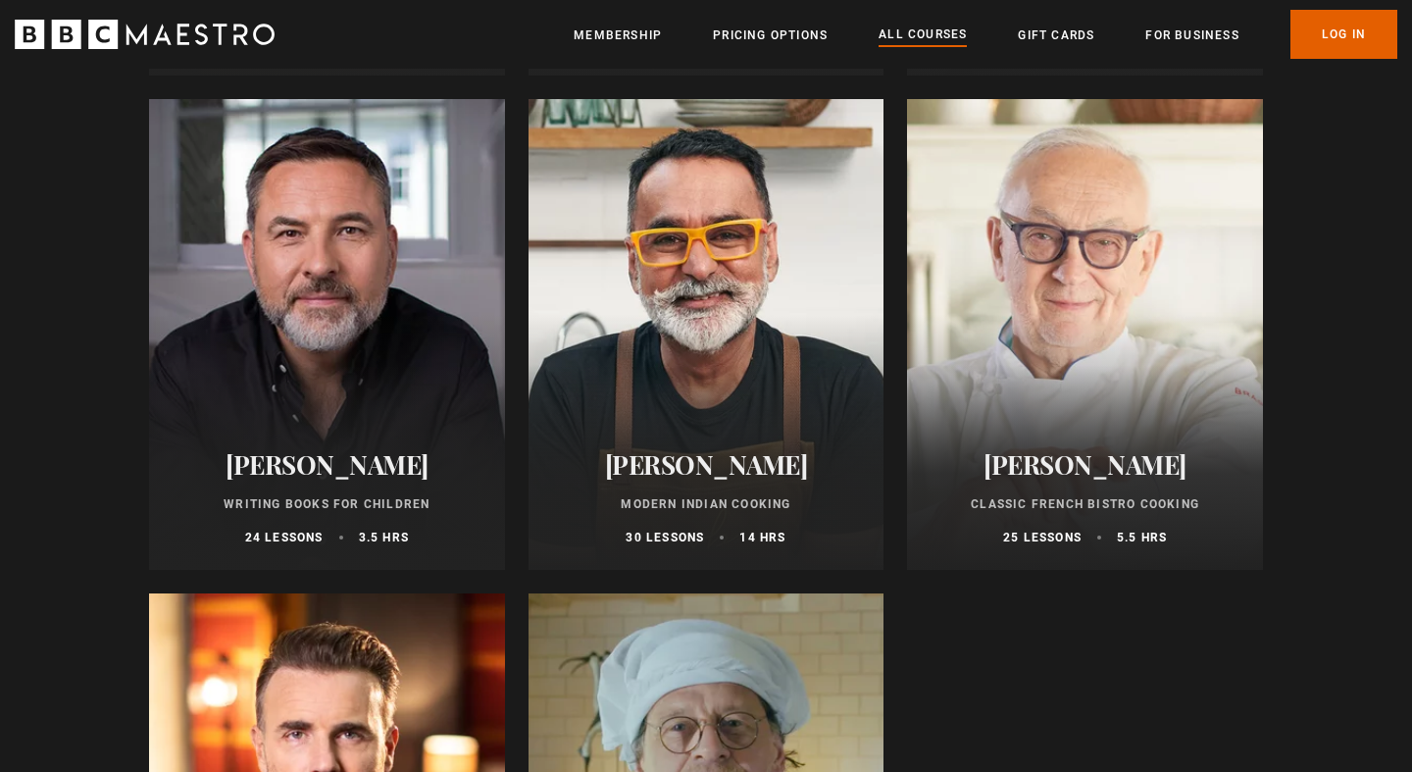
scroll to position [7207, 0]
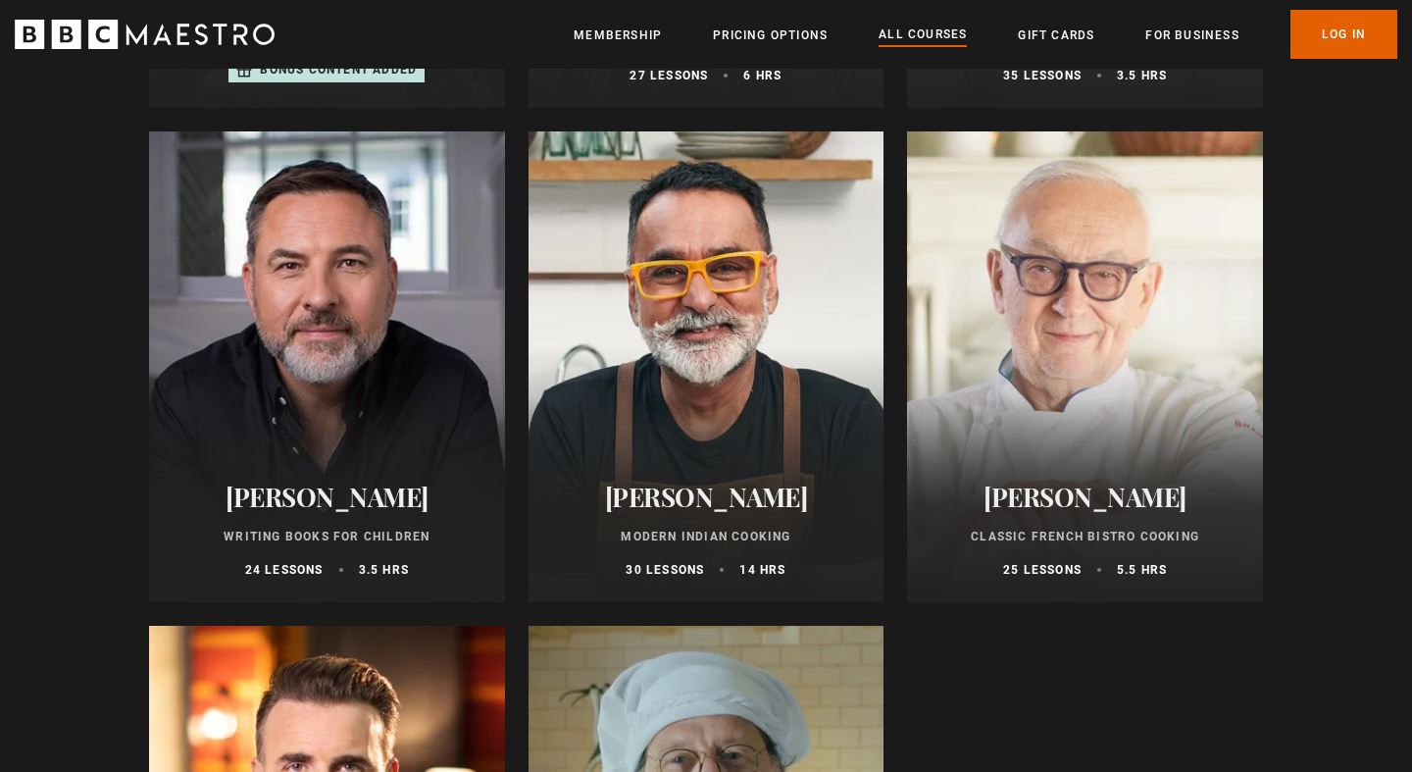
click at [369, 355] on div at bounding box center [327, 366] width 356 height 471
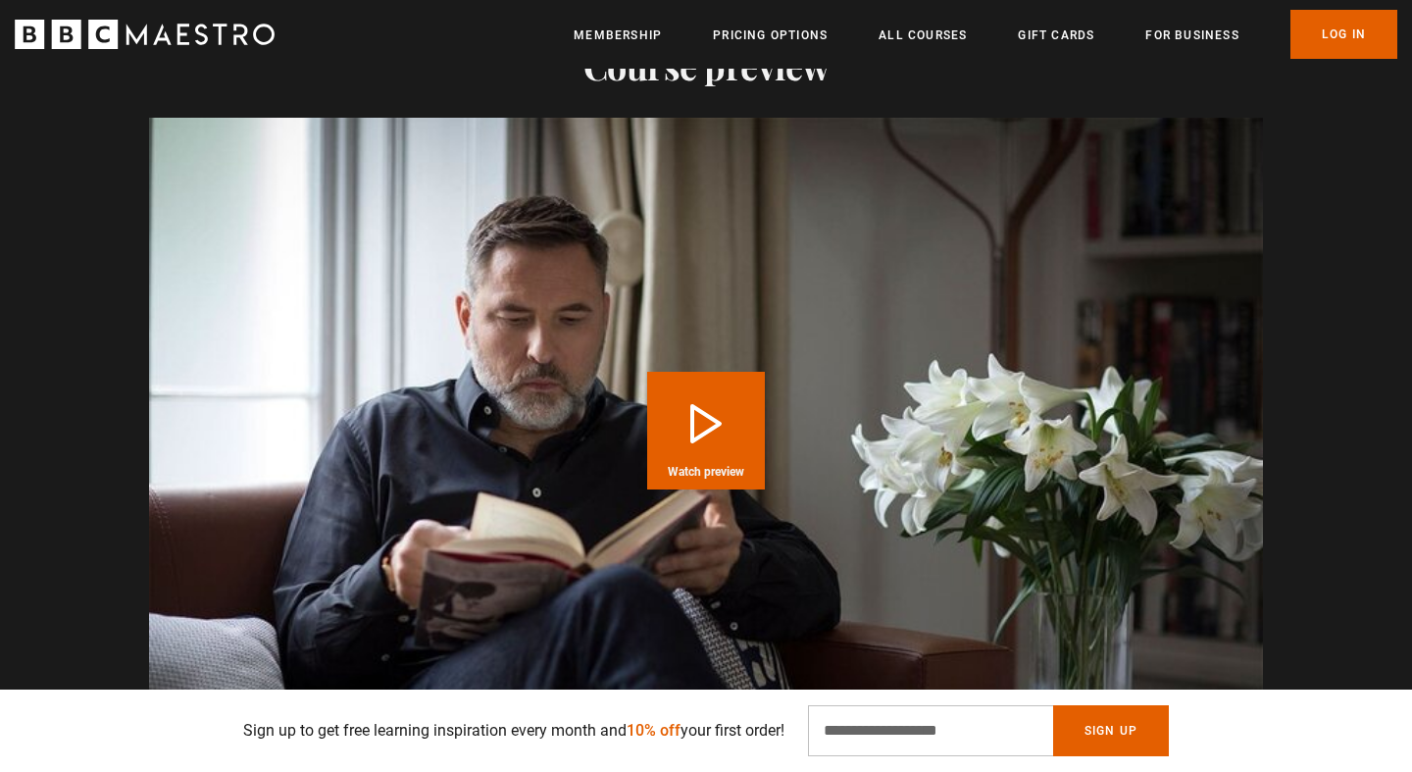
scroll to position [2499, 0]
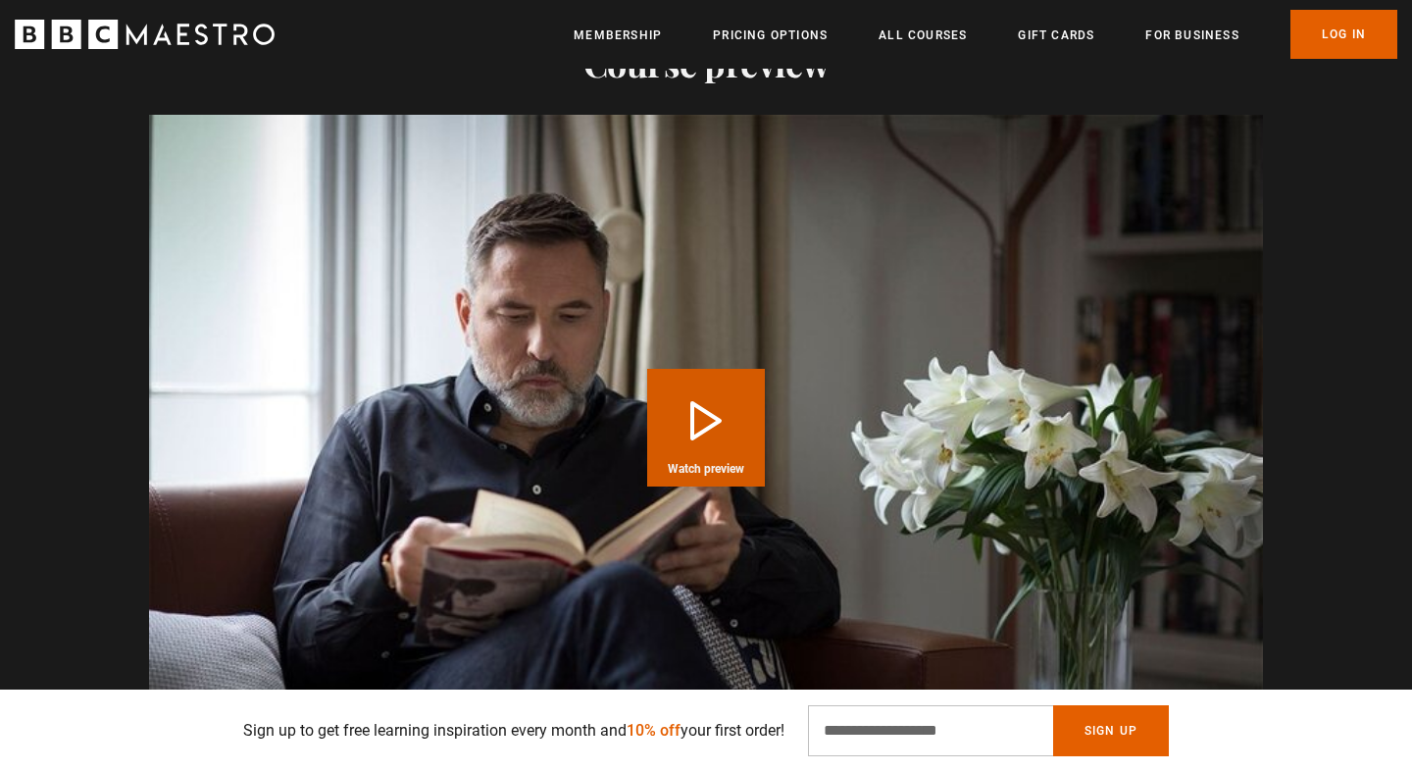
click at [722, 415] on button "Play Course overview for Writing Books for Children with [PERSON_NAME] Watch pr…" at bounding box center [706, 428] width 118 height 118
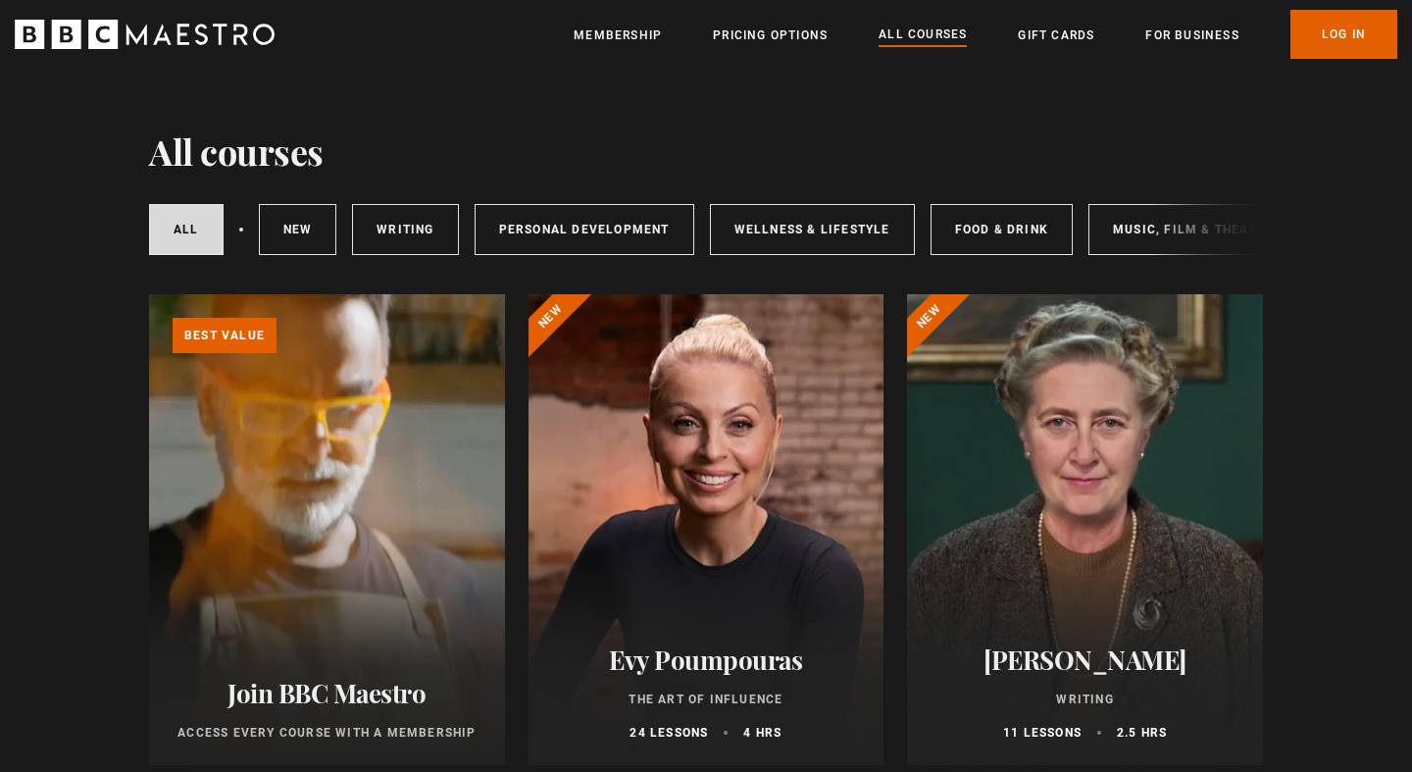
scroll to position [96, 0]
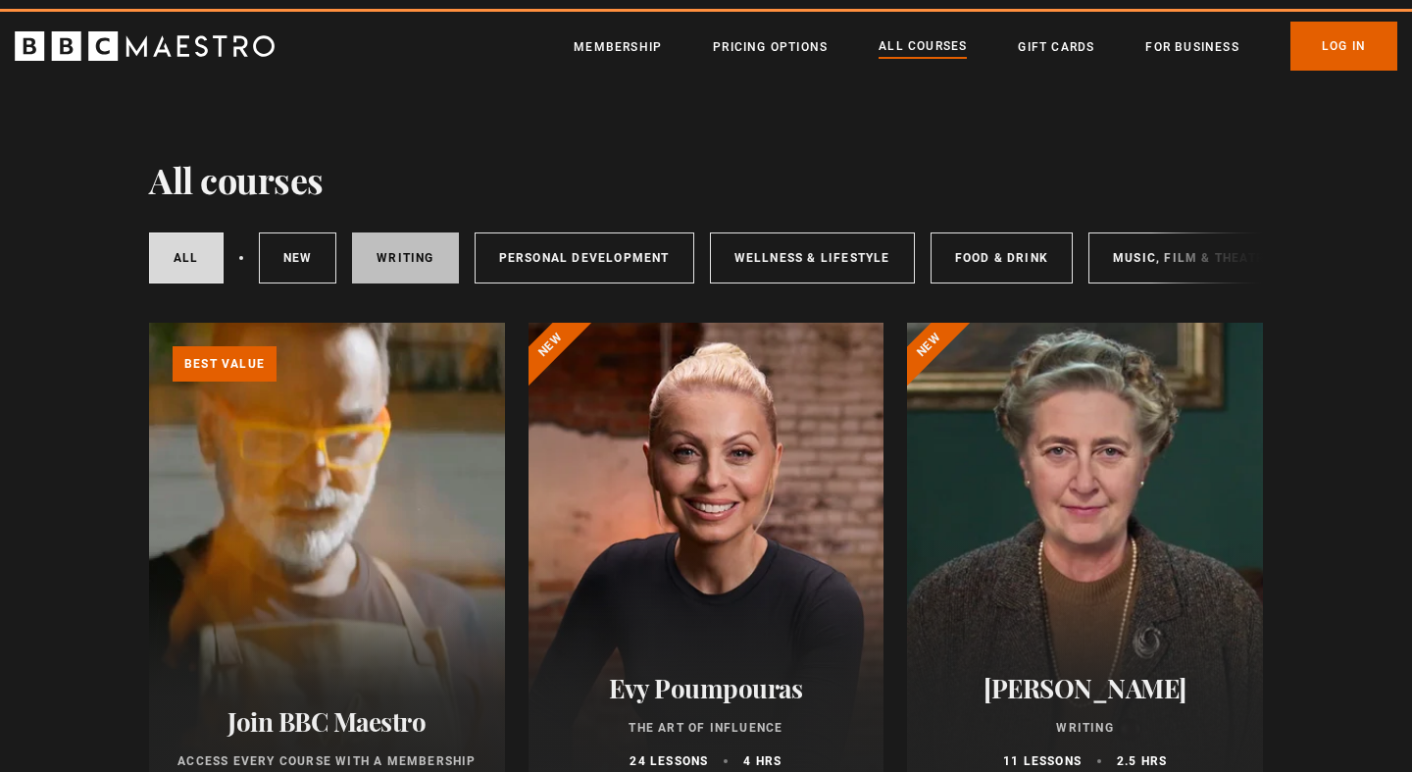
click at [417, 241] on link "Writing" at bounding box center [405, 257] width 106 height 51
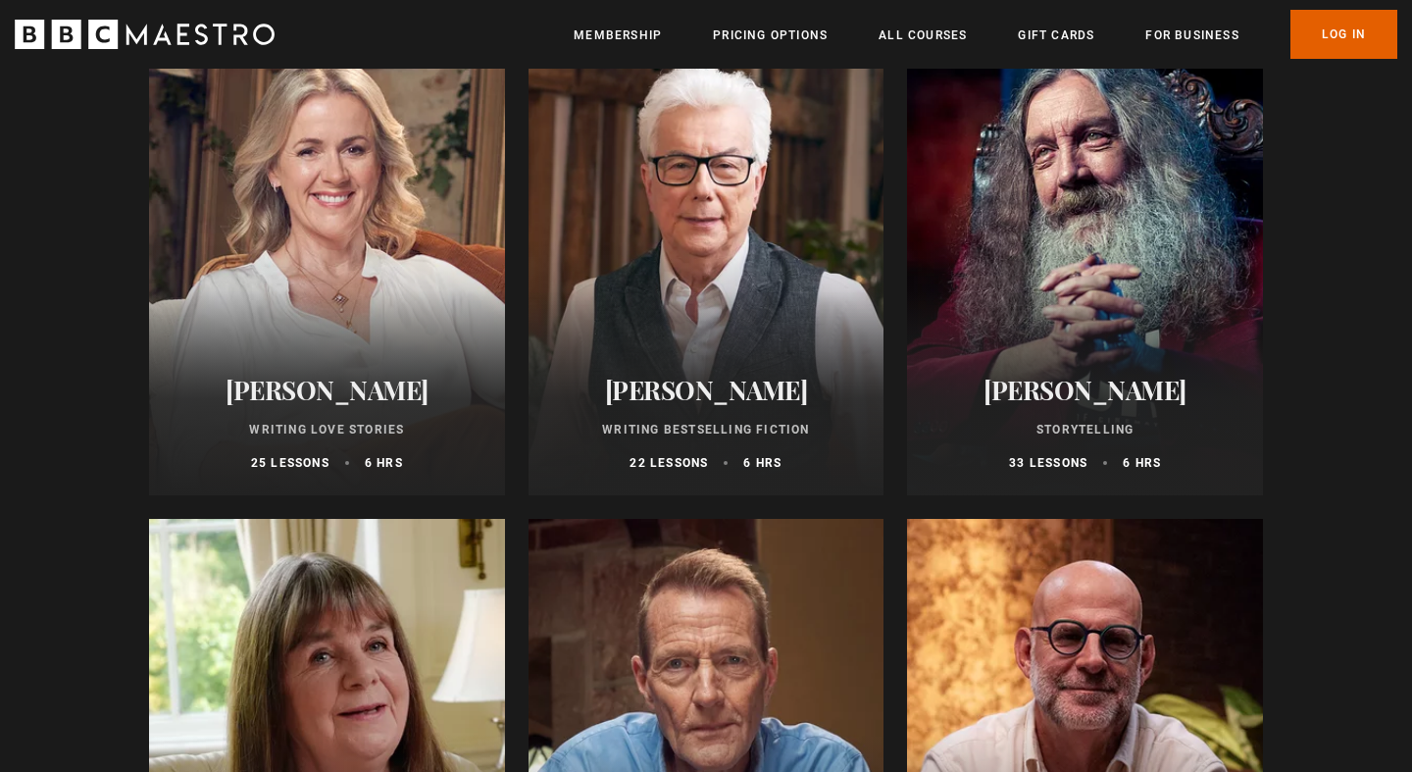
scroll to position [895, 0]
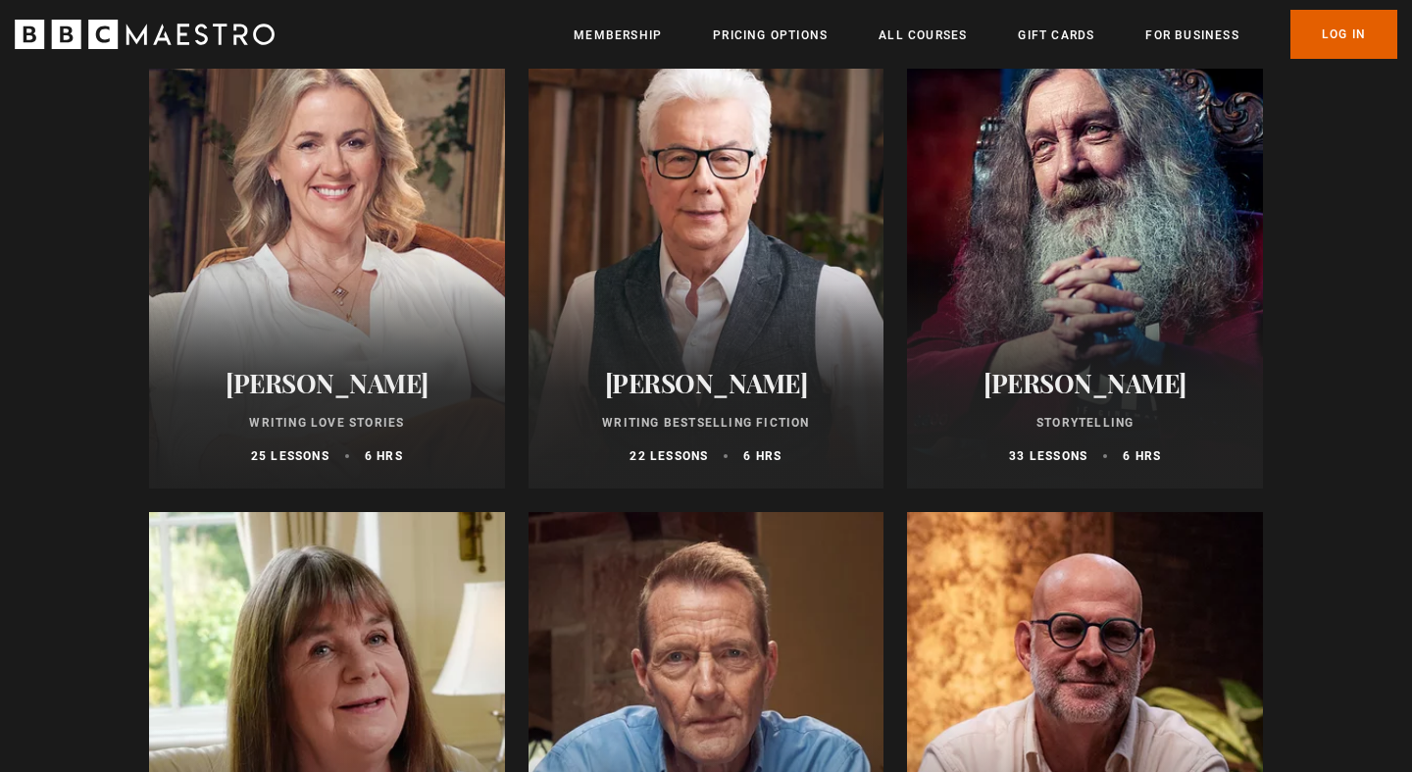
click at [1149, 300] on div at bounding box center [1085, 253] width 356 height 471
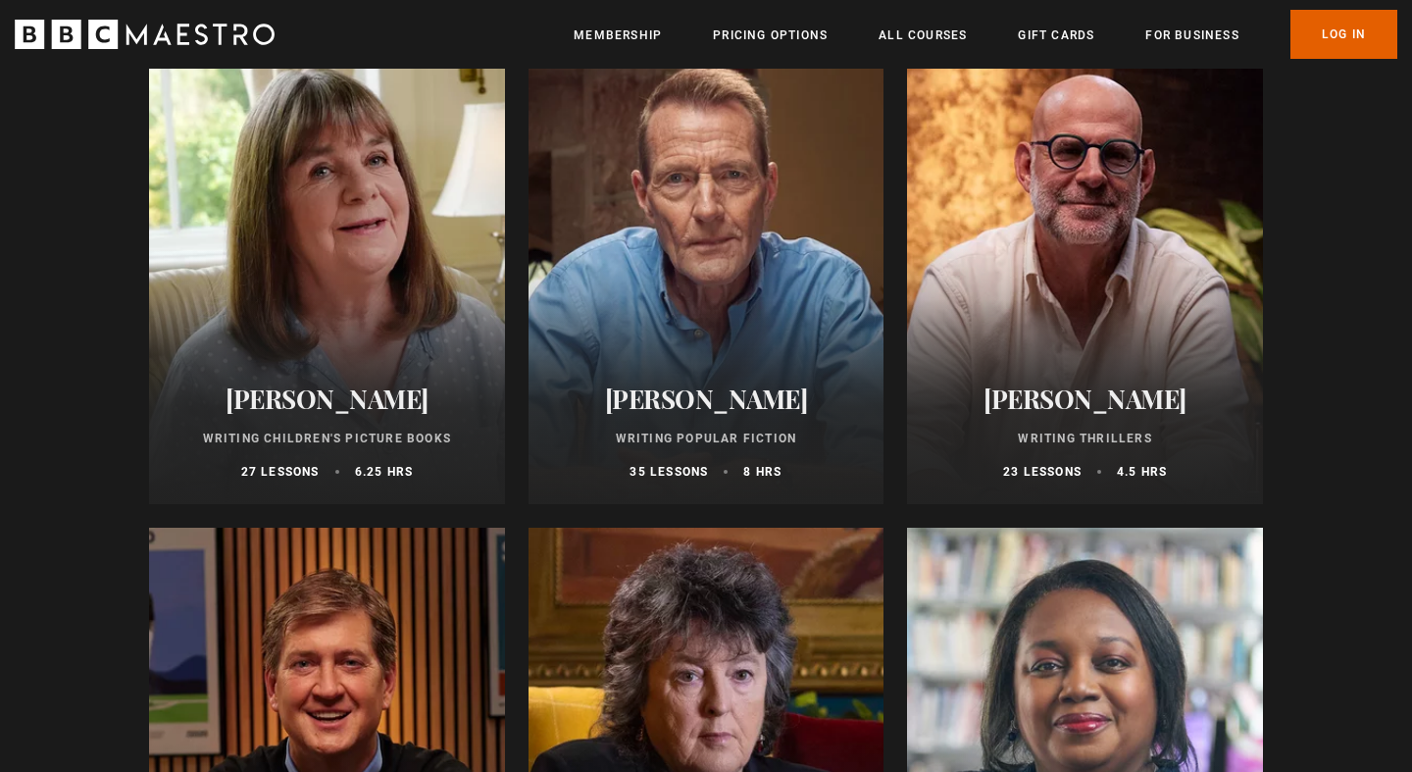
scroll to position [1395, 0]
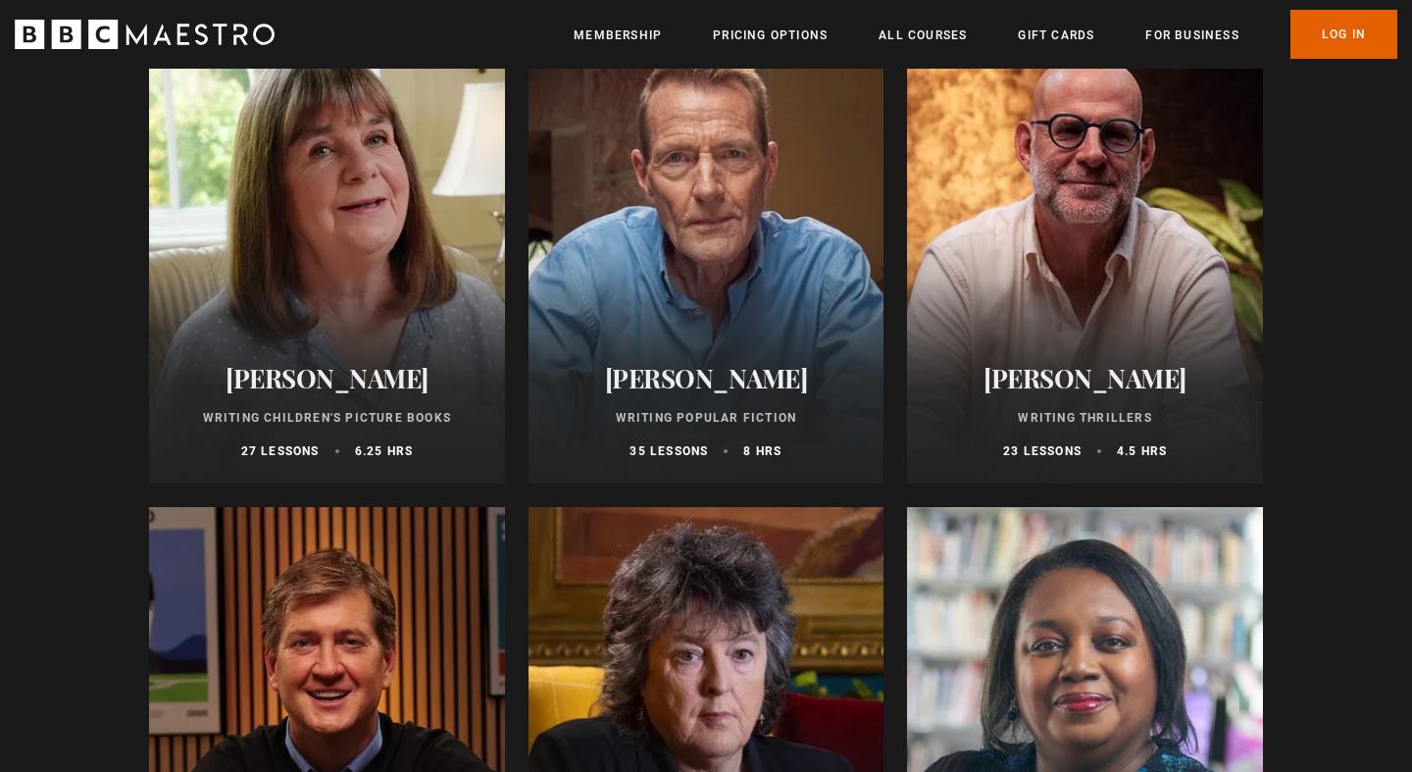
click at [322, 259] on div at bounding box center [327, 248] width 356 height 471
click at [668, 234] on div at bounding box center [707, 248] width 356 height 471
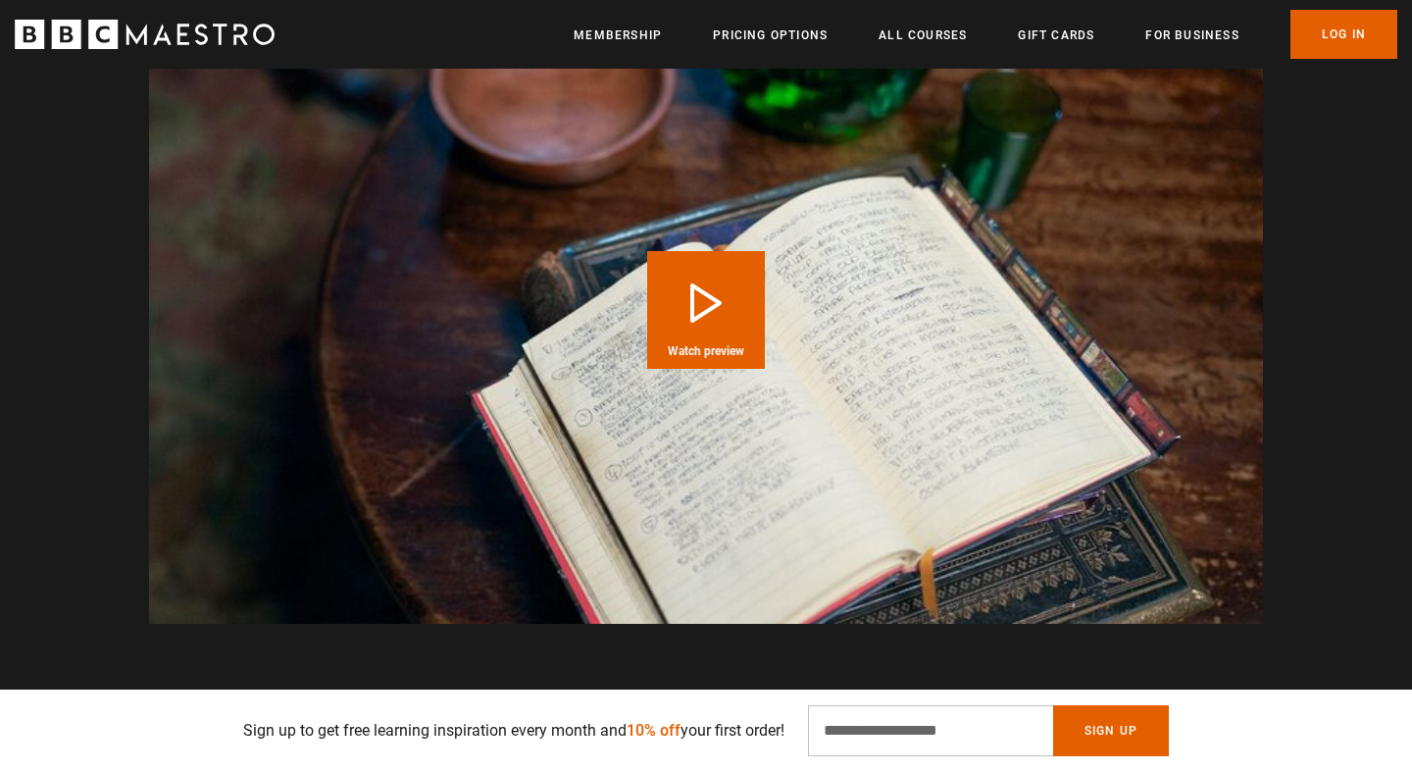
scroll to position [2789, 0]
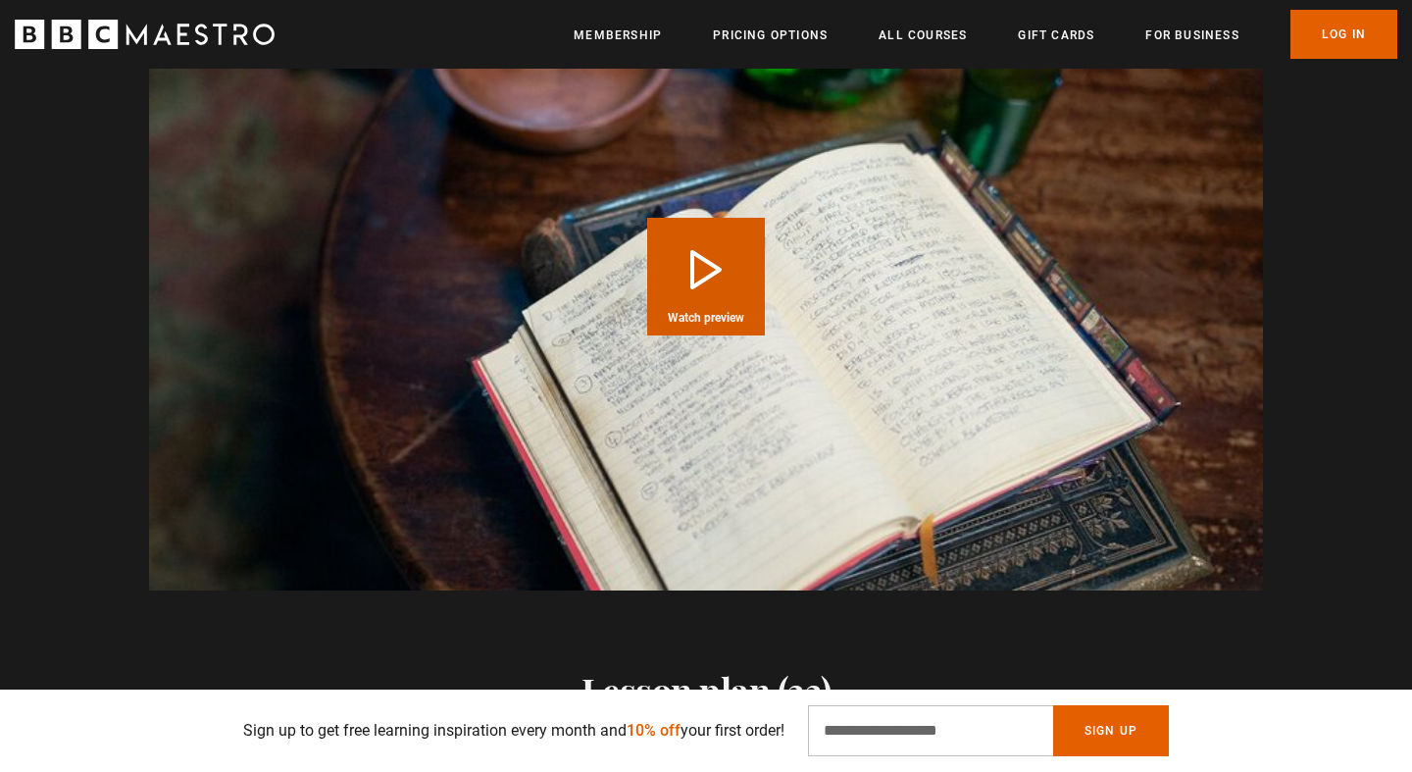
click at [707, 227] on button "Play Course overview for Storytelling with Alan Moore Watch preview" at bounding box center [706, 277] width 118 height 118
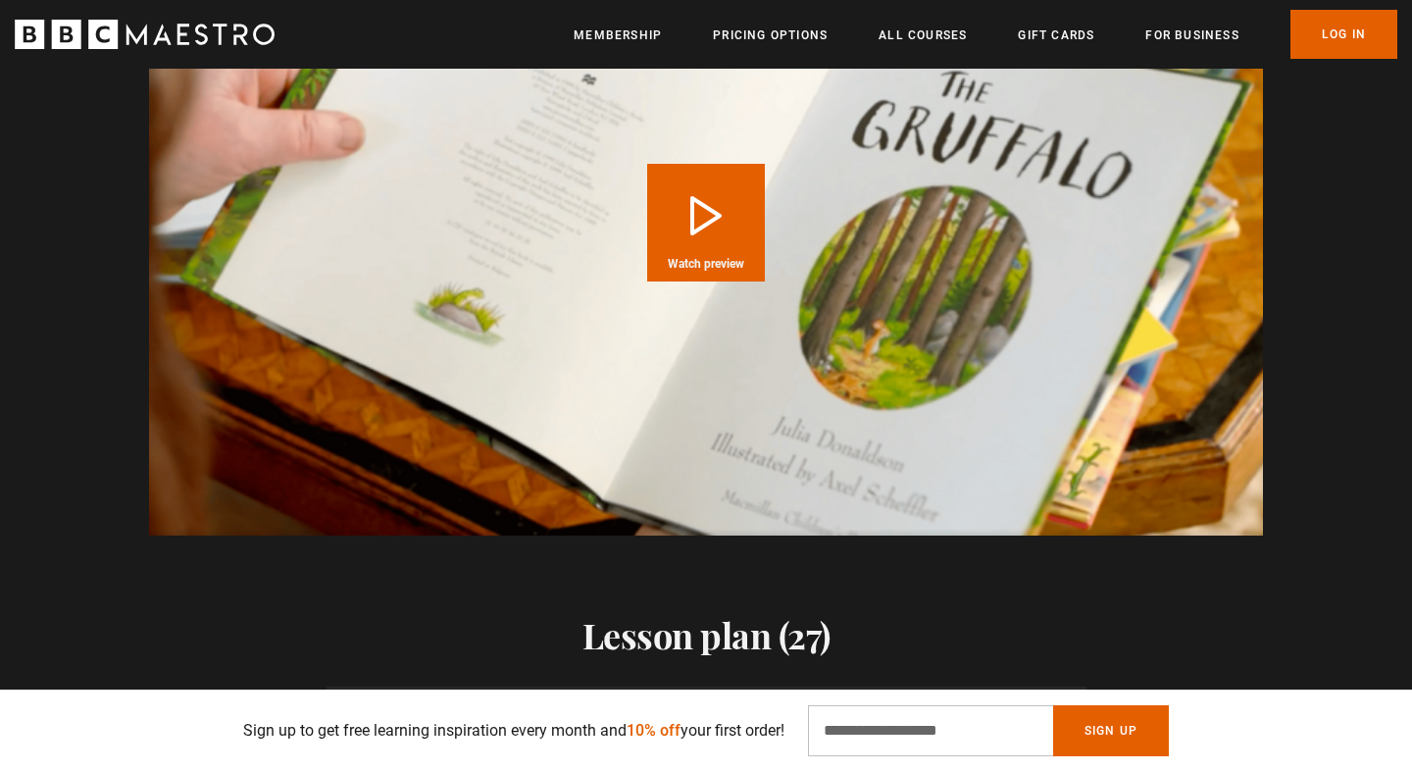
scroll to position [2777, 0]
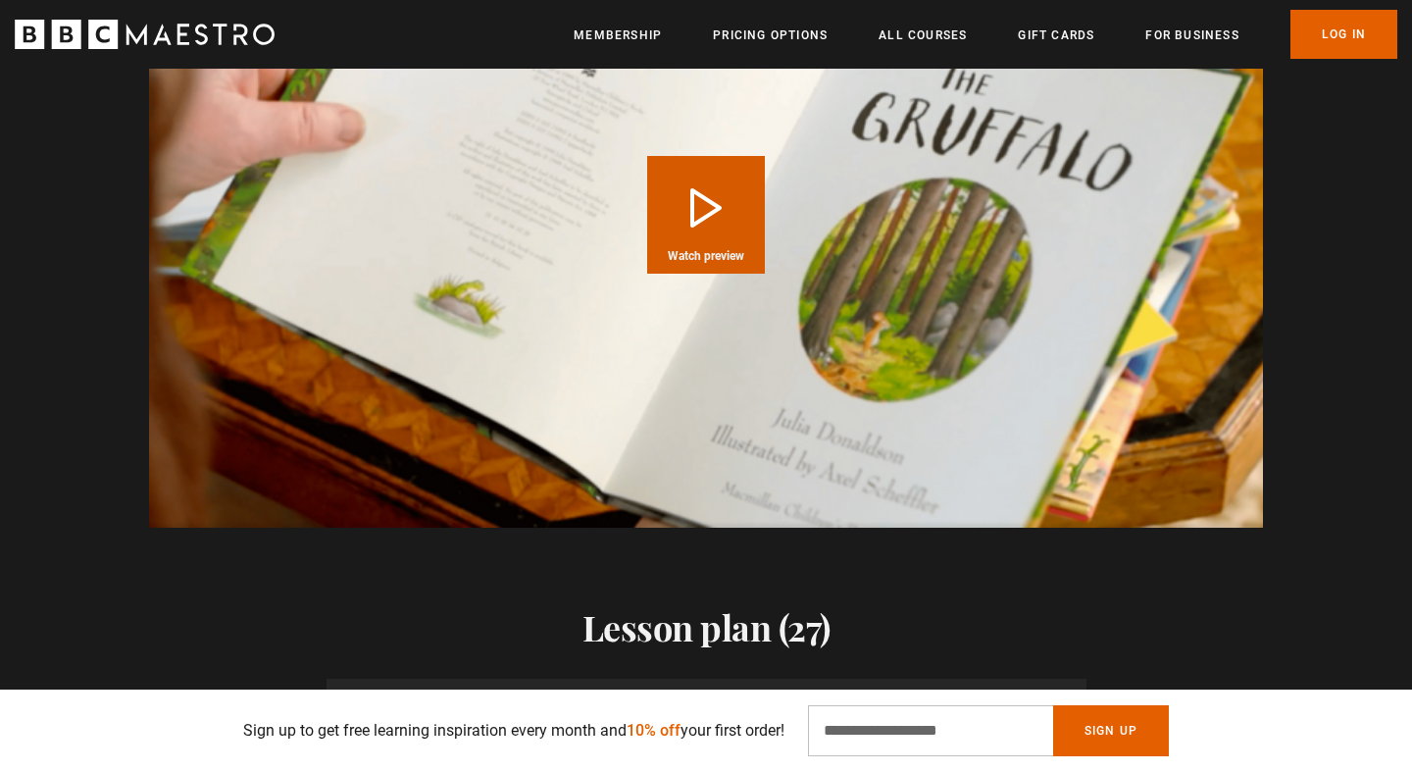
click at [694, 198] on button "Play Course overview for Writing Children's Picture Books with [PERSON_NAME] Wa…" at bounding box center [706, 215] width 118 height 118
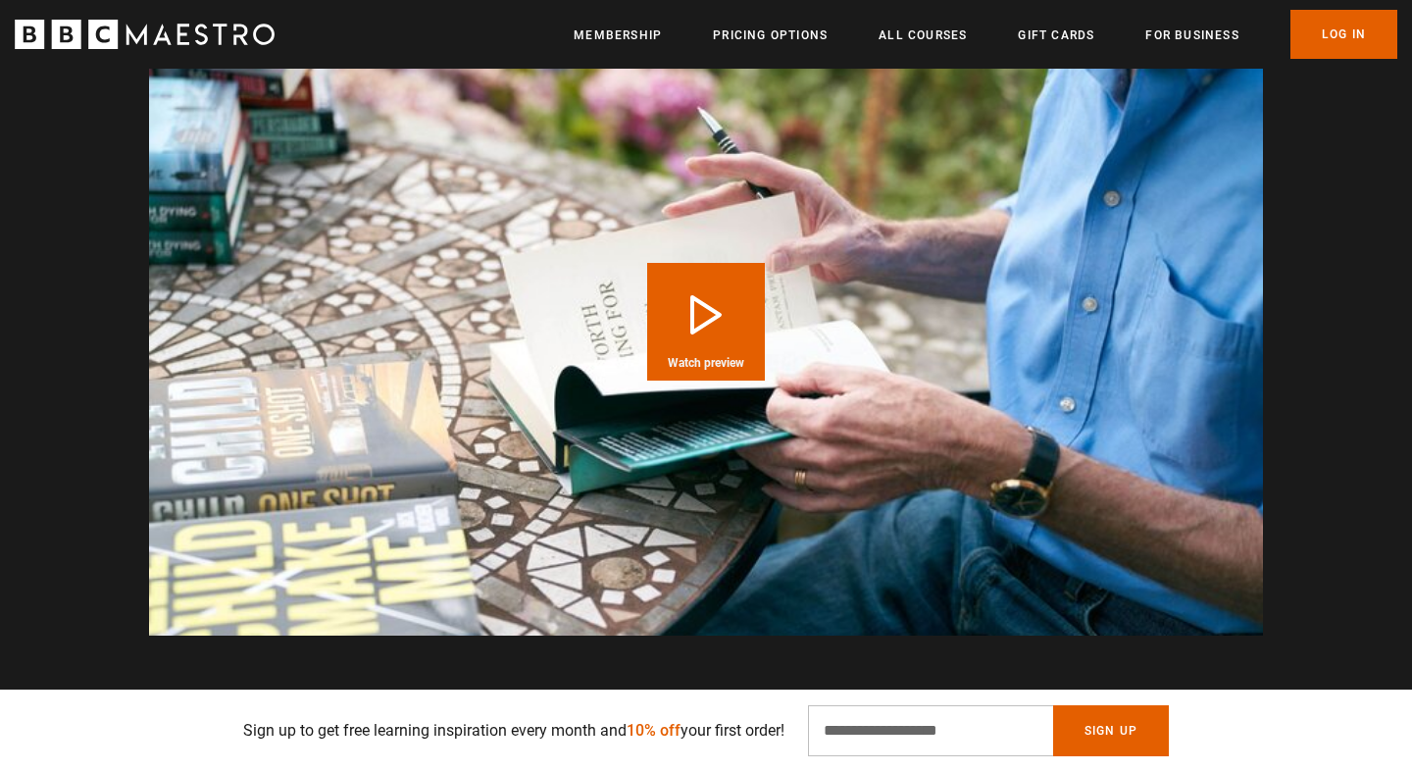
scroll to position [2648, 0]
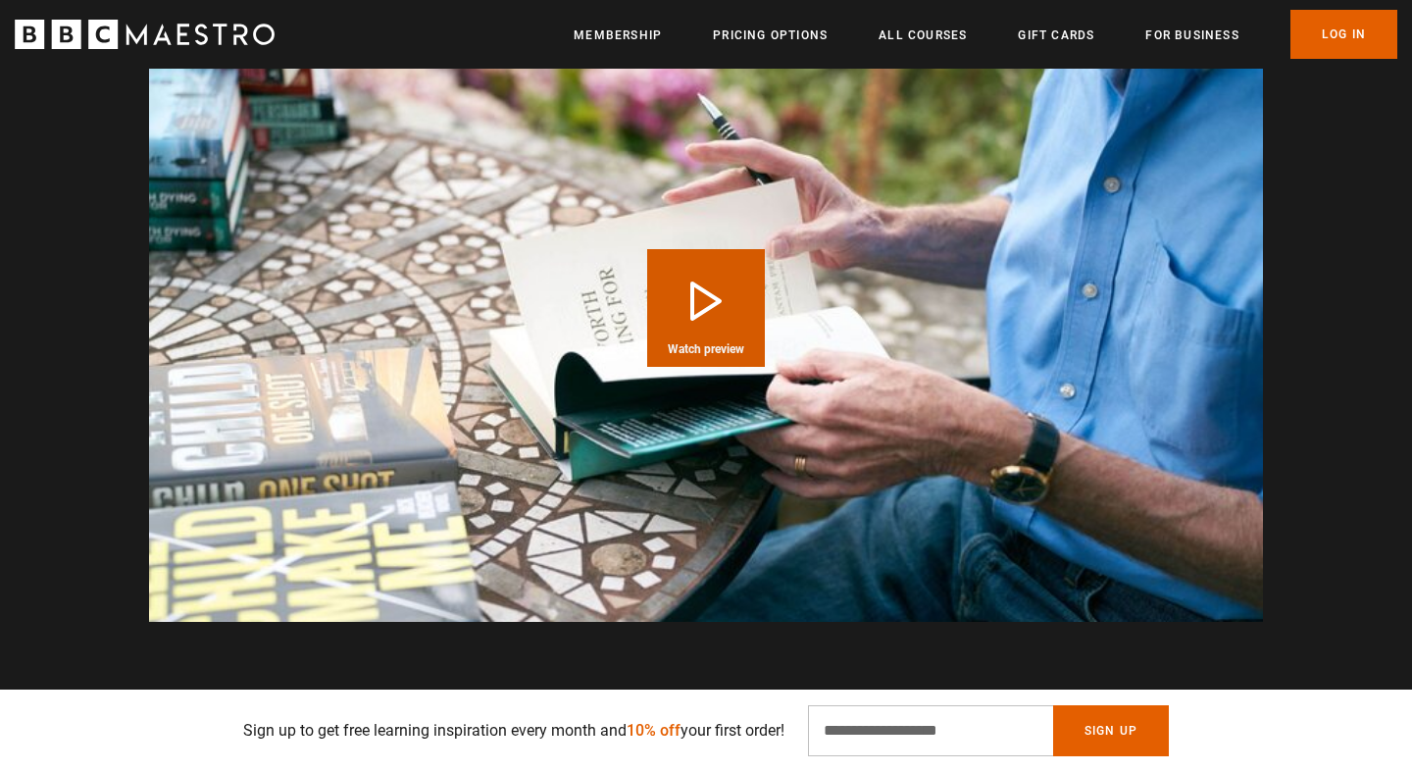
click at [735, 303] on button "Play Course overview for Writing Popular Fiction with Lee Child Watch preview" at bounding box center [706, 308] width 118 height 118
